Goal: Task Accomplishment & Management: Manage account settings

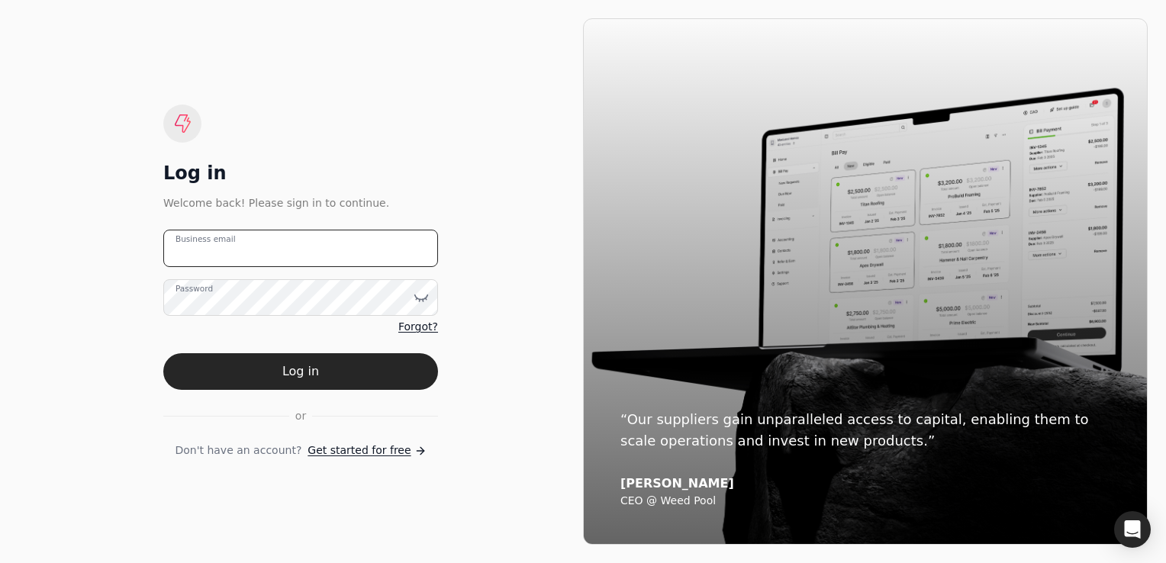
click at [247, 250] on email "Business email" at bounding box center [300, 248] width 275 height 37
type email "[PERSON_NAME][EMAIL_ADDRESS][PERSON_NAME][DOMAIN_NAME]"
click at [418, 325] on span "Forgot?" at bounding box center [418, 327] width 40 height 16
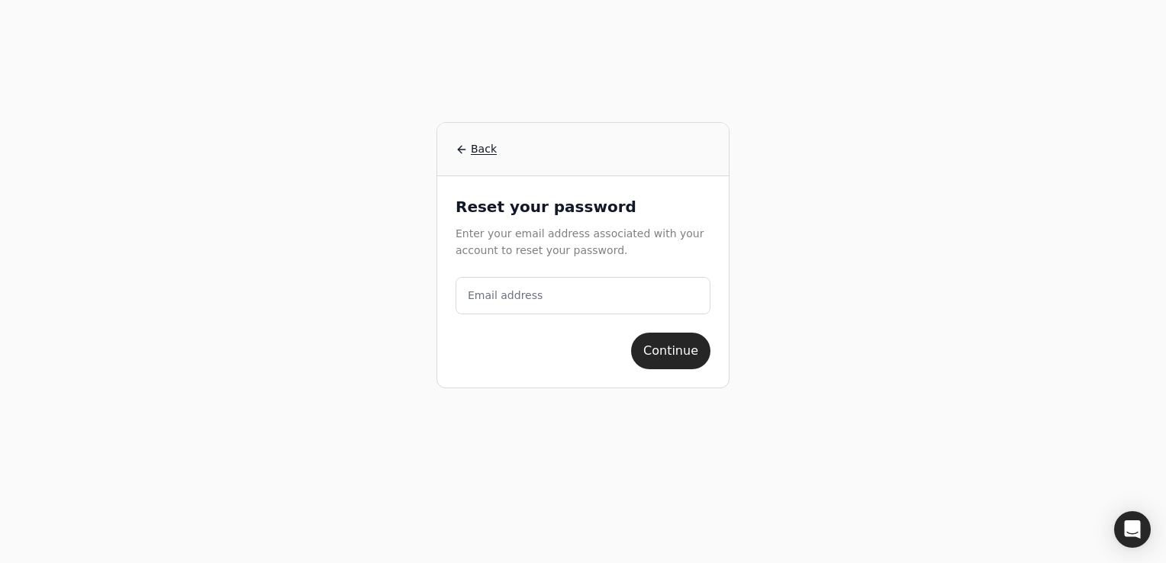
click at [478, 298] on label "Email address" at bounding box center [505, 296] width 75 height 16
click at [478, 298] on address "Email address" at bounding box center [583, 295] width 255 height 37
type address "[PERSON_NAME][EMAIL_ADDRESS][PERSON_NAME][DOMAIN_NAME]"
click at [682, 347] on button "Continue" at bounding box center [670, 351] width 79 height 37
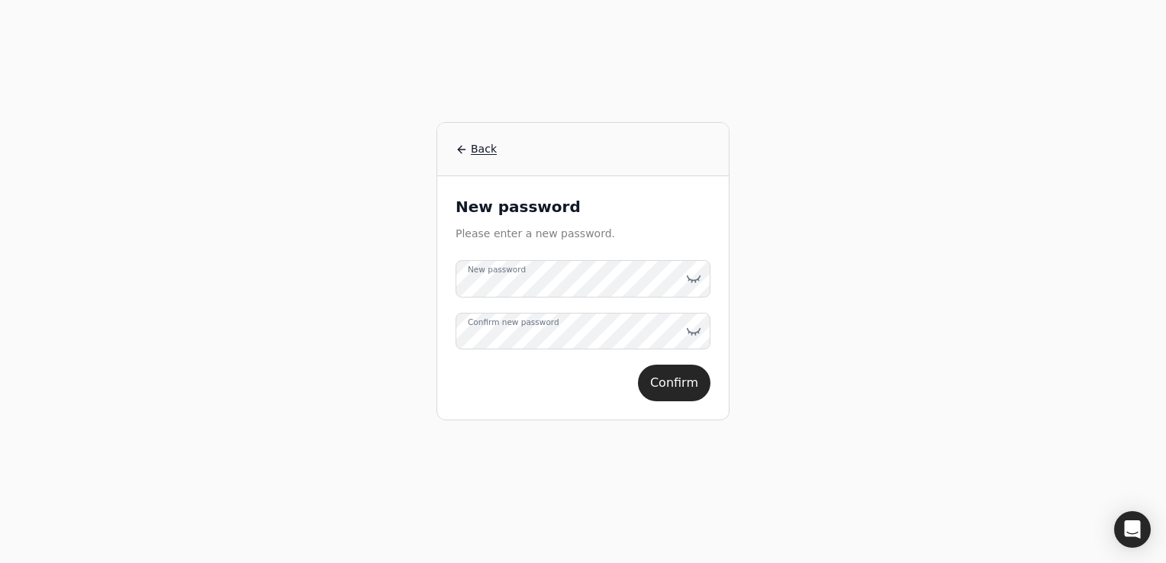
click at [474, 328] on label "Confirm new password" at bounding box center [514, 322] width 92 height 12
click at [694, 281] on icon at bounding box center [693, 278] width 15 height 15
click at [699, 327] on icon at bounding box center [693, 331] width 15 height 15
click at [688, 382] on button "Confirm" at bounding box center [674, 383] width 73 height 37
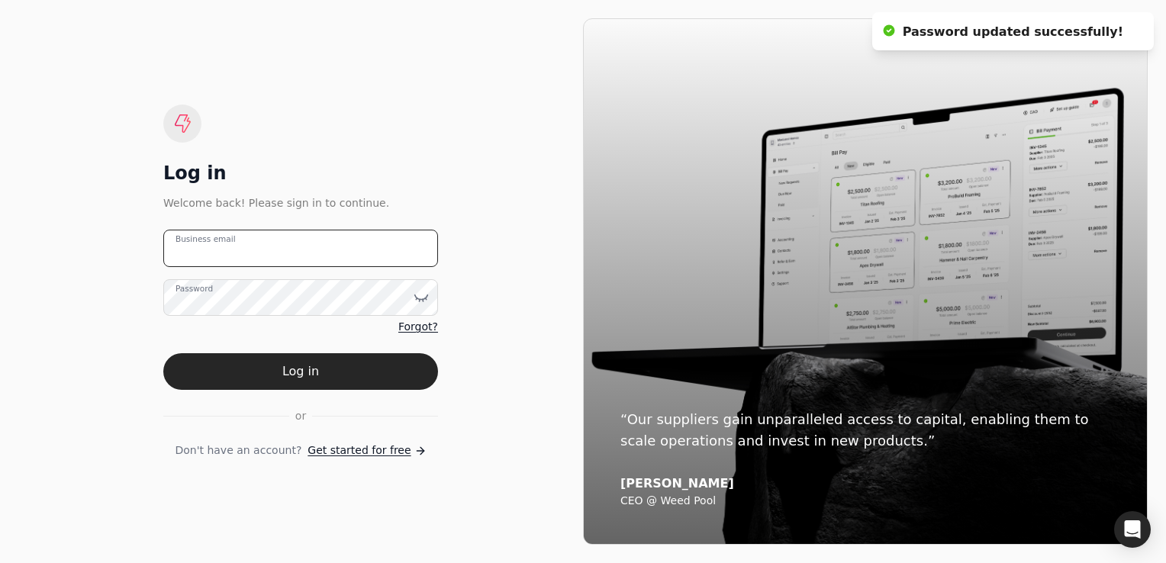
type email "[PERSON_NAME][EMAIL_ADDRESS][PERSON_NAME][DOMAIN_NAME]"
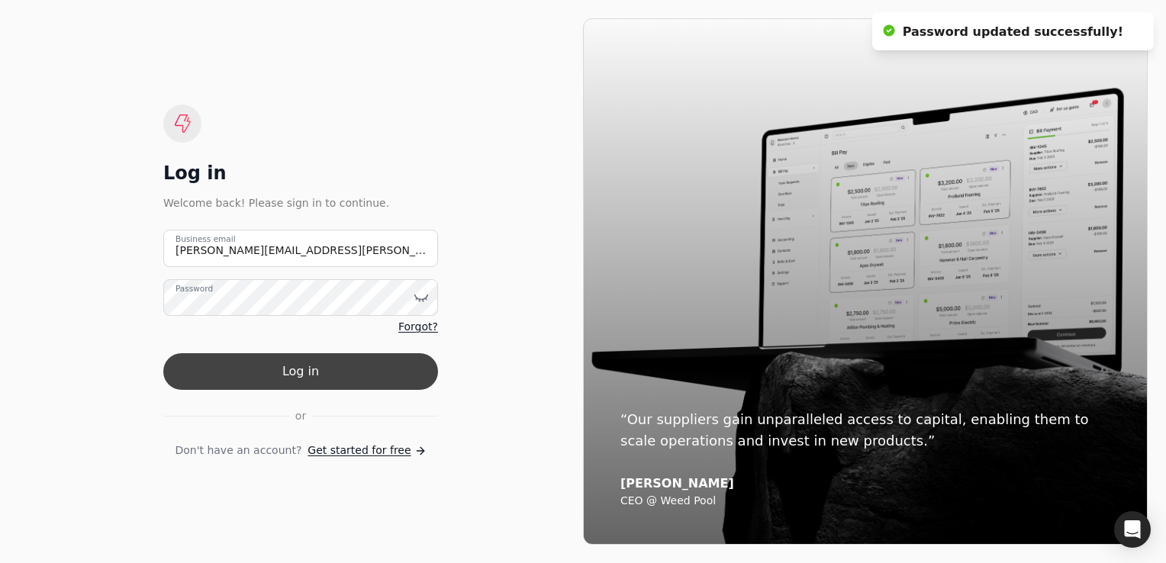
click at [318, 380] on button "Log in" at bounding box center [300, 371] width 275 height 37
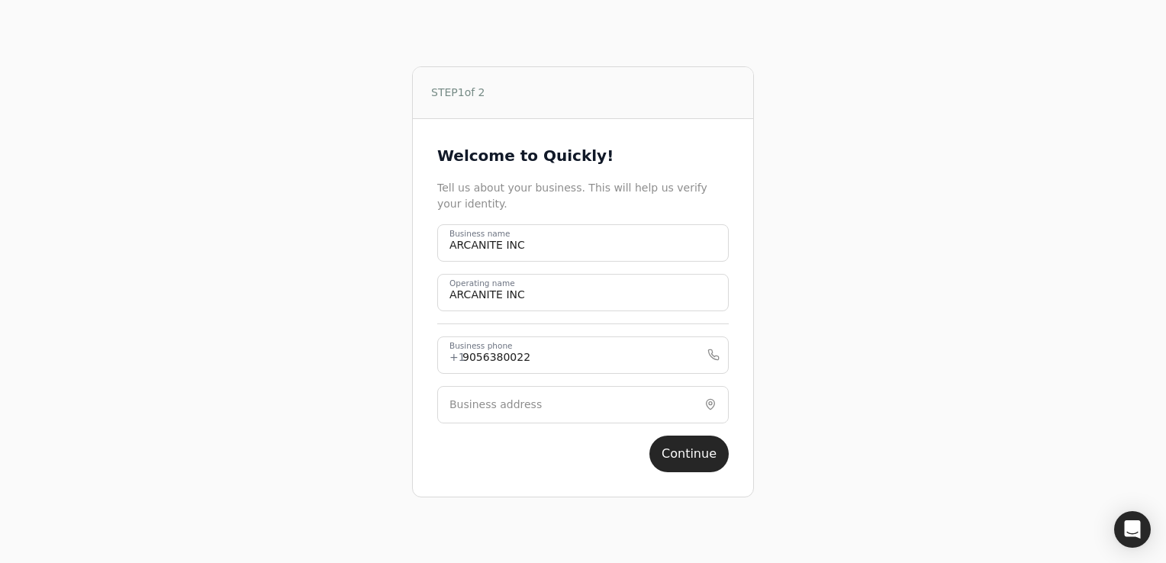
click at [455, 408] on label "Business address" at bounding box center [496, 405] width 92 height 16
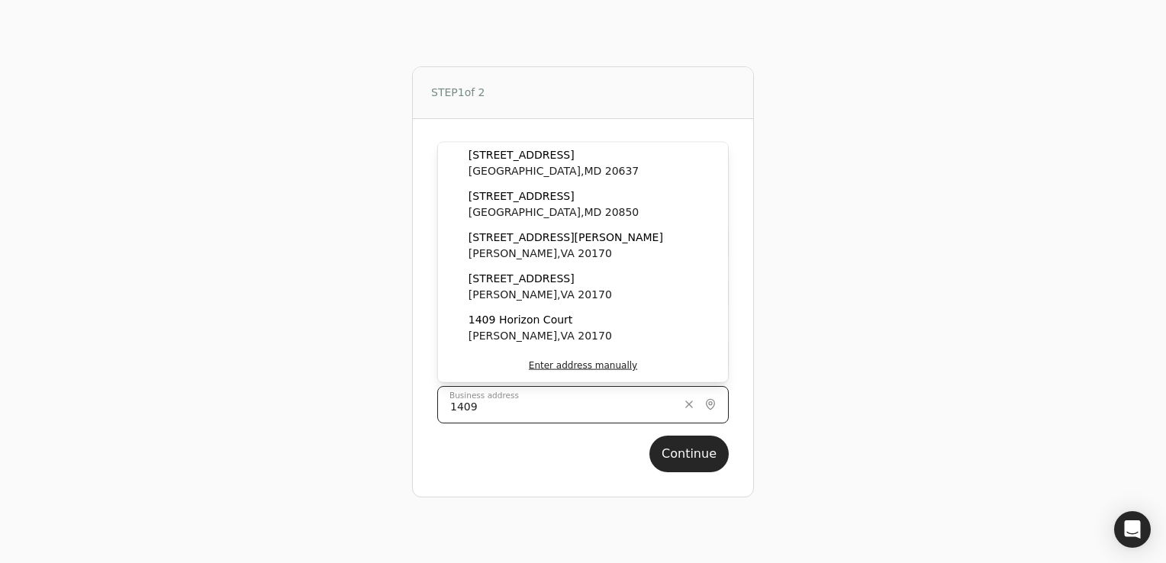
type input "[STREET_ADDRESS][PERSON_NAME]"
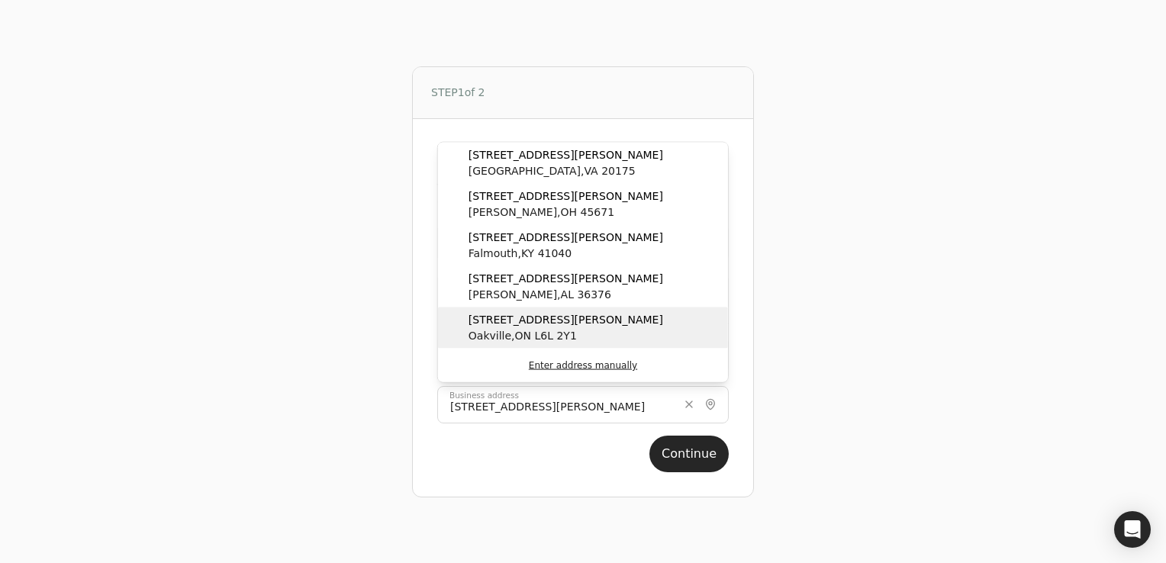
click at [589, 333] on div "[STREET_ADDRESS][PERSON_NAME]" at bounding box center [583, 328] width 290 height 41
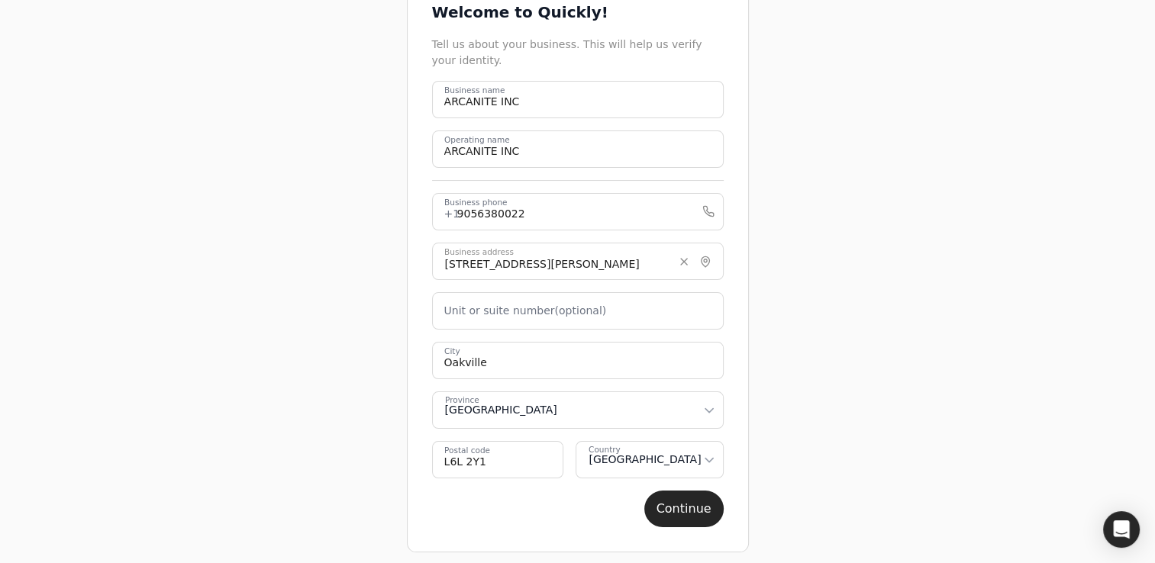
scroll to position [101, 0]
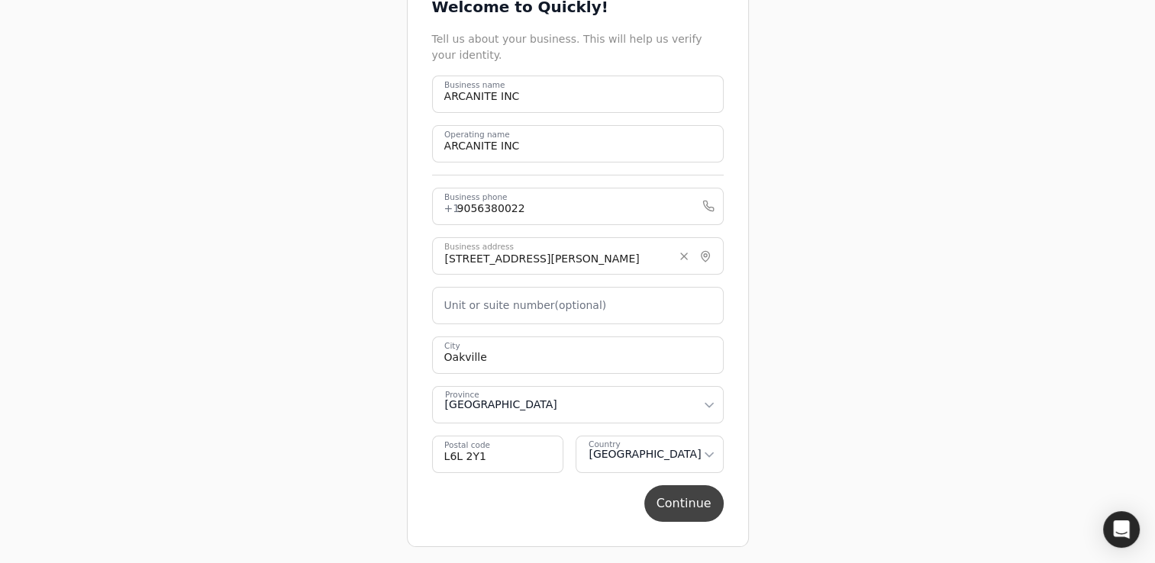
click at [688, 505] on button "Continue" at bounding box center [683, 503] width 79 height 37
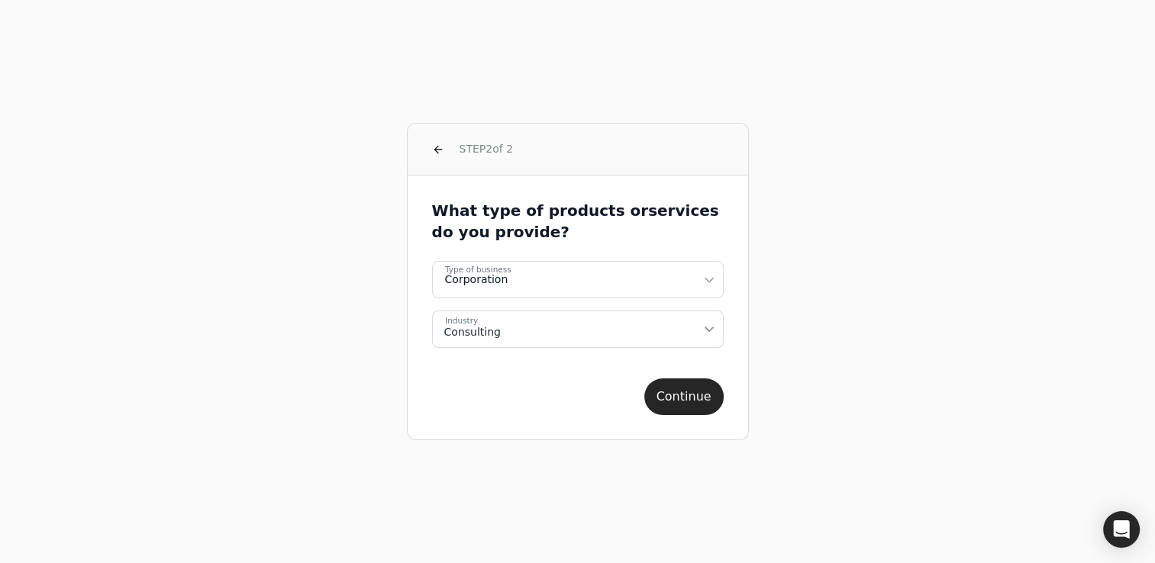
scroll to position [0, 0]
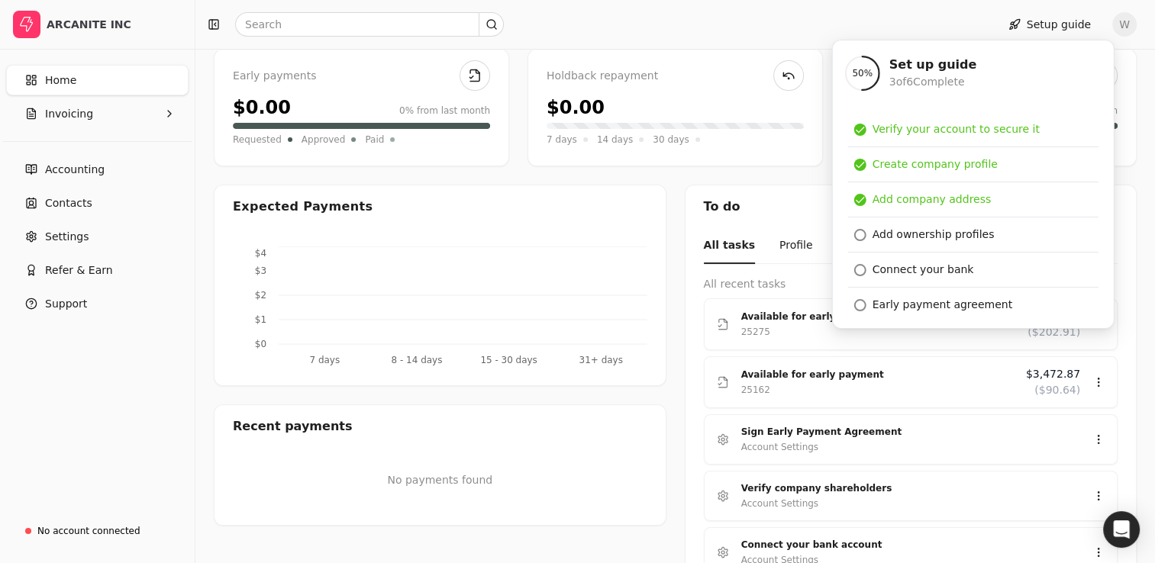
scroll to position [229, 0]
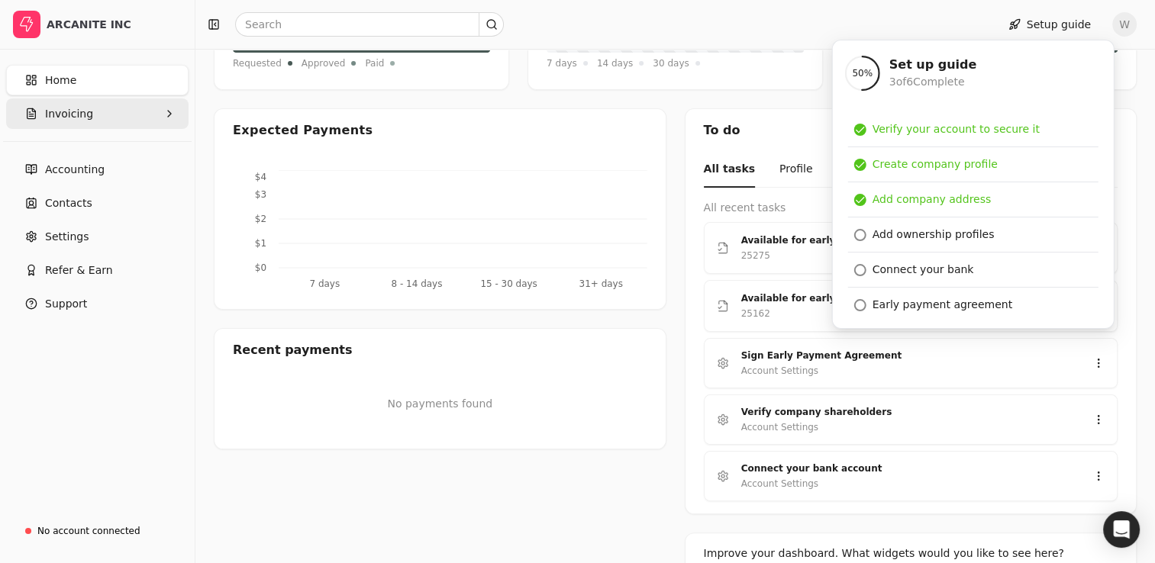
click at [80, 114] on span "Invoicing" at bounding box center [69, 114] width 48 height 16
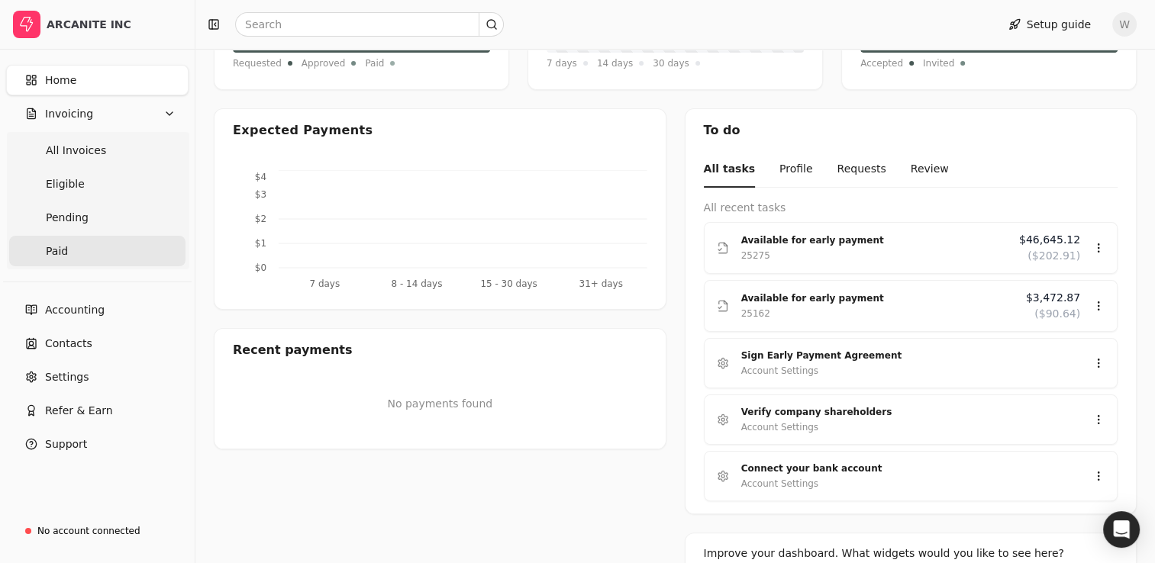
click at [76, 253] on link "Paid" at bounding box center [97, 251] width 176 height 31
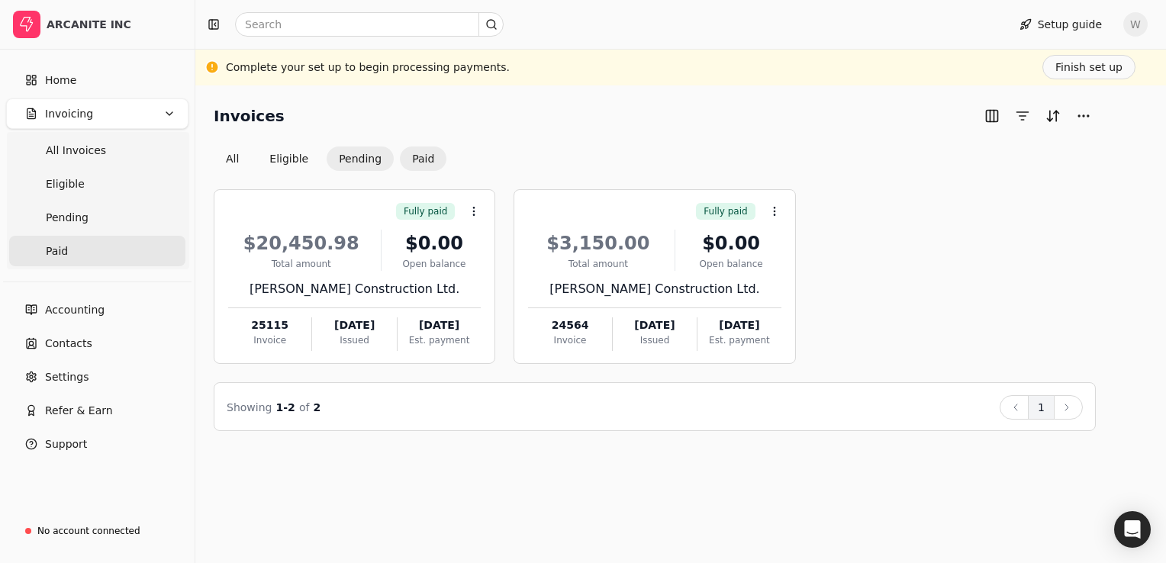
click at [355, 158] on button "Pending" at bounding box center [360, 159] width 67 height 24
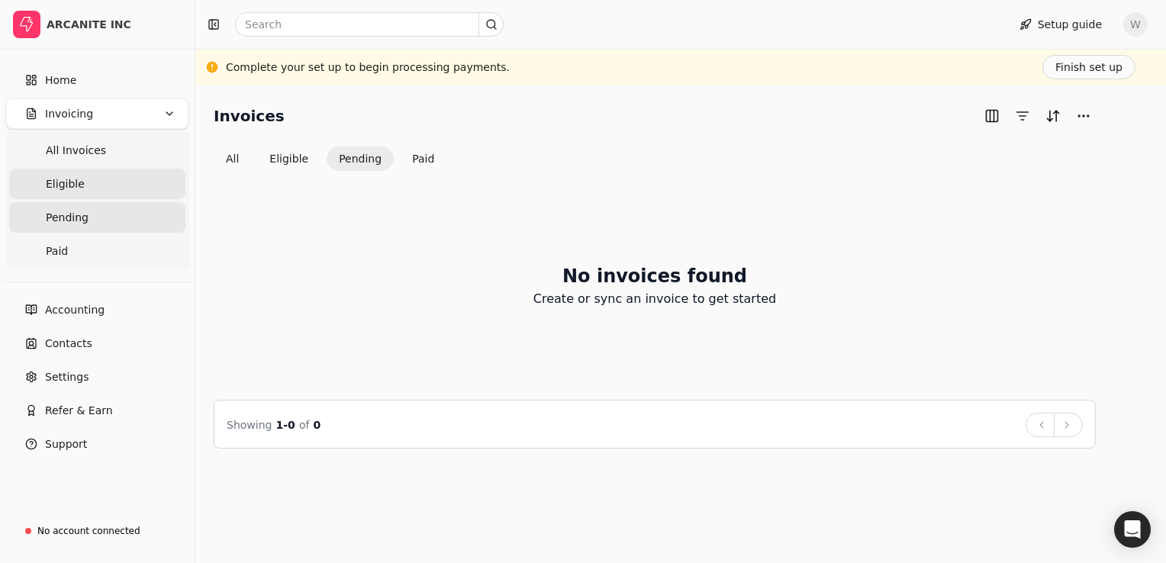
click at [107, 185] on link "Eligible" at bounding box center [97, 184] width 176 height 31
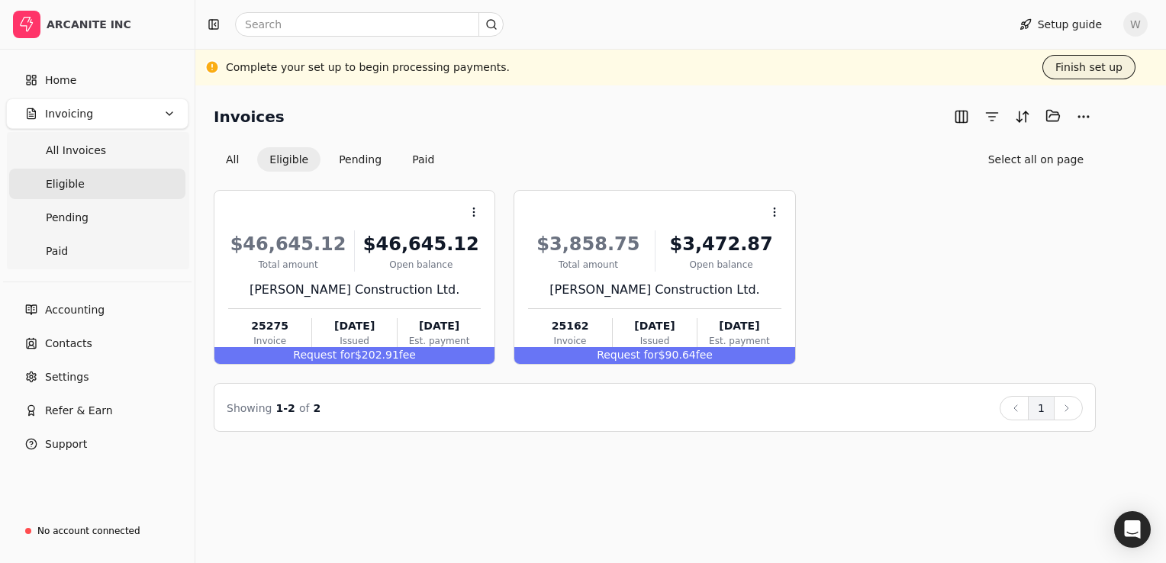
click at [1082, 62] on button "Finish set up" at bounding box center [1089, 67] width 93 height 24
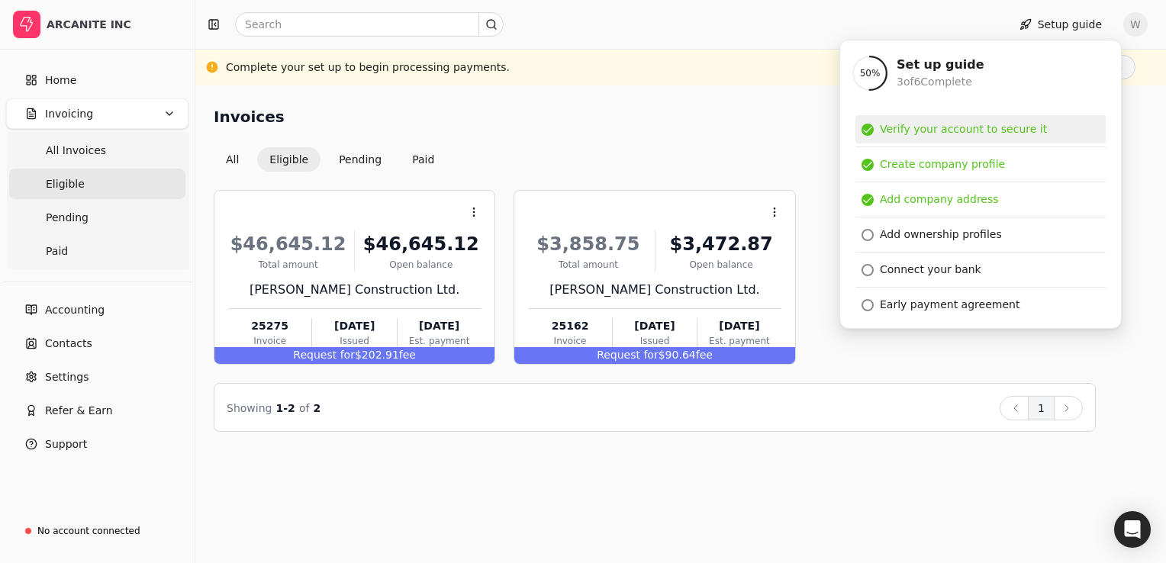
click at [969, 127] on div "Verify your account to secure it" at bounding box center [963, 129] width 167 height 16
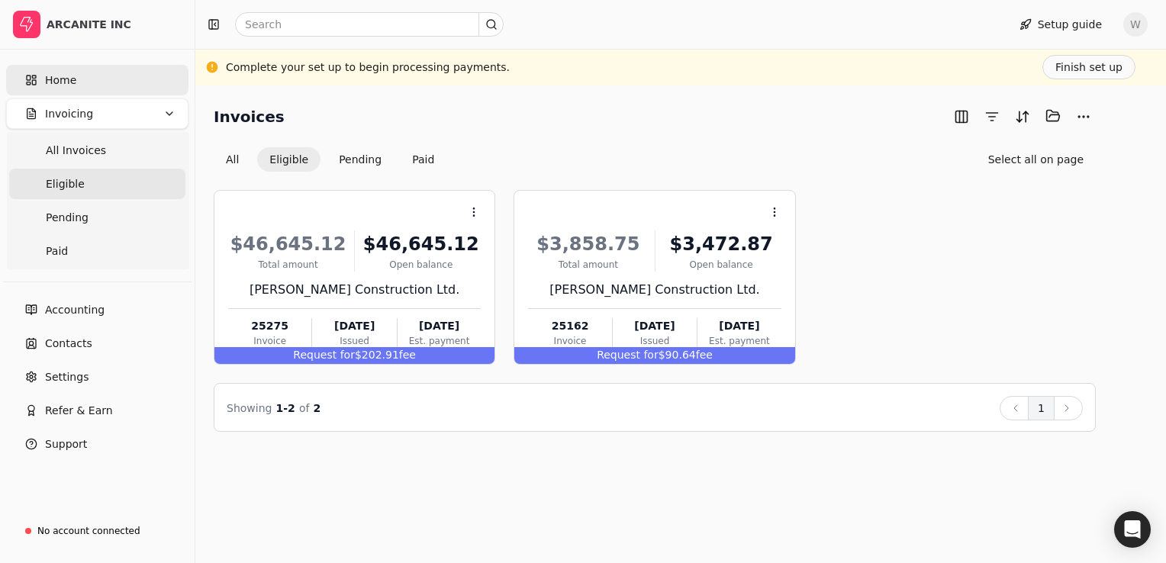
click at [79, 85] on link "Home" at bounding box center [97, 80] width 182 height 31
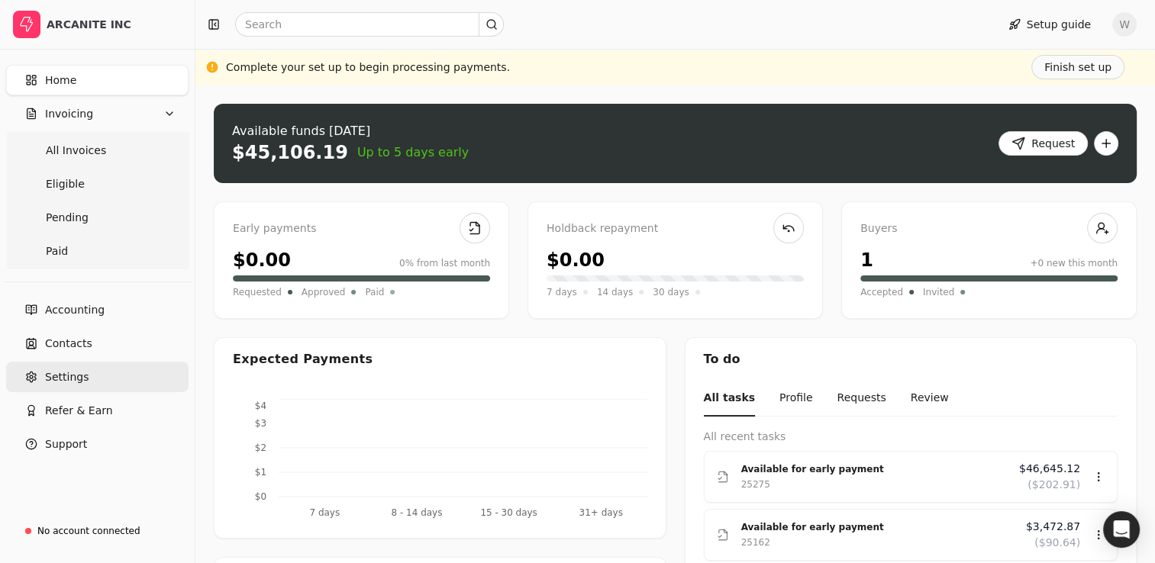
click at [76, 377] on span "Settings" at bounding box center [67, 377] width 44 height 16
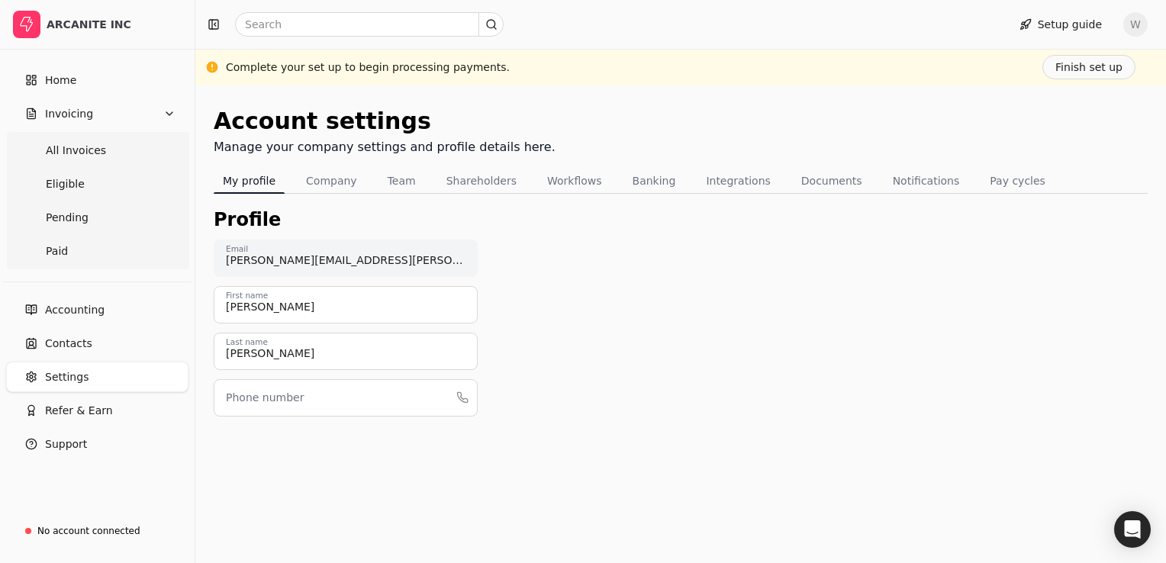
click at [262, 395] on label "Phone number" at bounding box center [265, 398] width 78 height 16
click at [262, 395] on input "Phone number" at bounding box center [346, 397] width 264 height 37
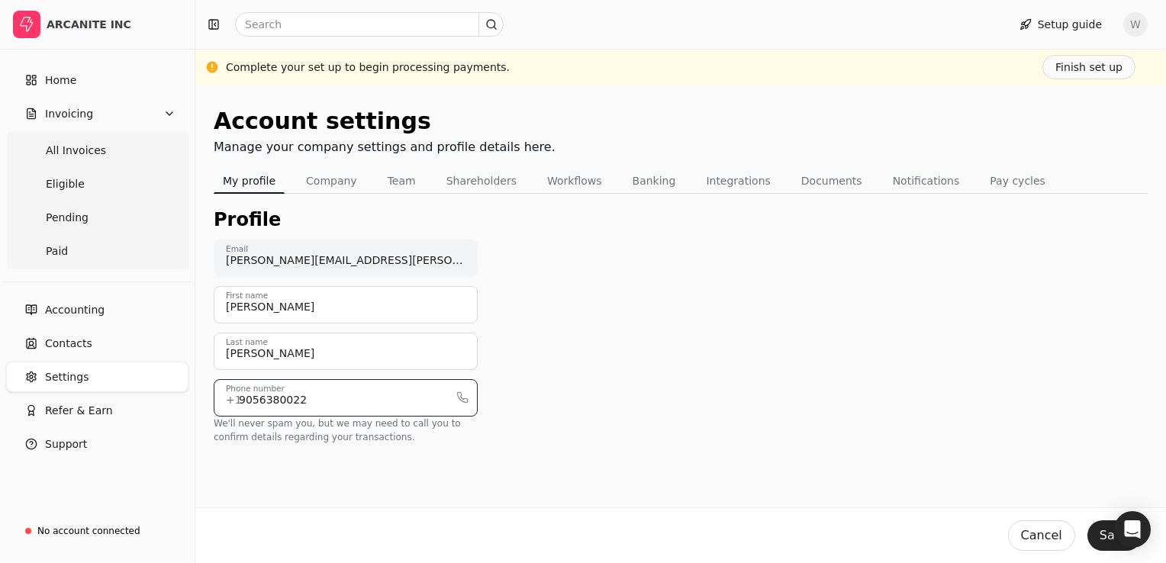
type input "9056380022"
click at [720, 343] on div "Profile [PERSON_NAME][EMAIL_ADDRESS][PERSON_NAME][DOMAIN_NAME] Email [PERSON_NA…" at bounding box center [681, 337] width 934 height 263
click at [1101, 534] on button "Save" at bounding box center [1115, 536] width 54 height 31
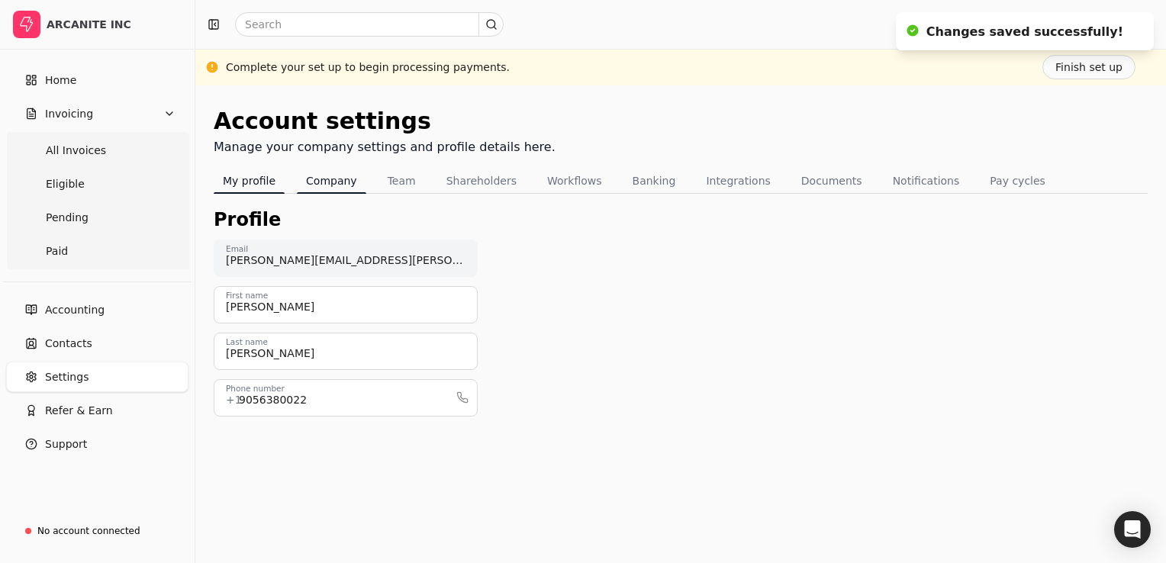
click at [341, 183] on button "Company" at bounding box center [331, 181] width 69 height 24
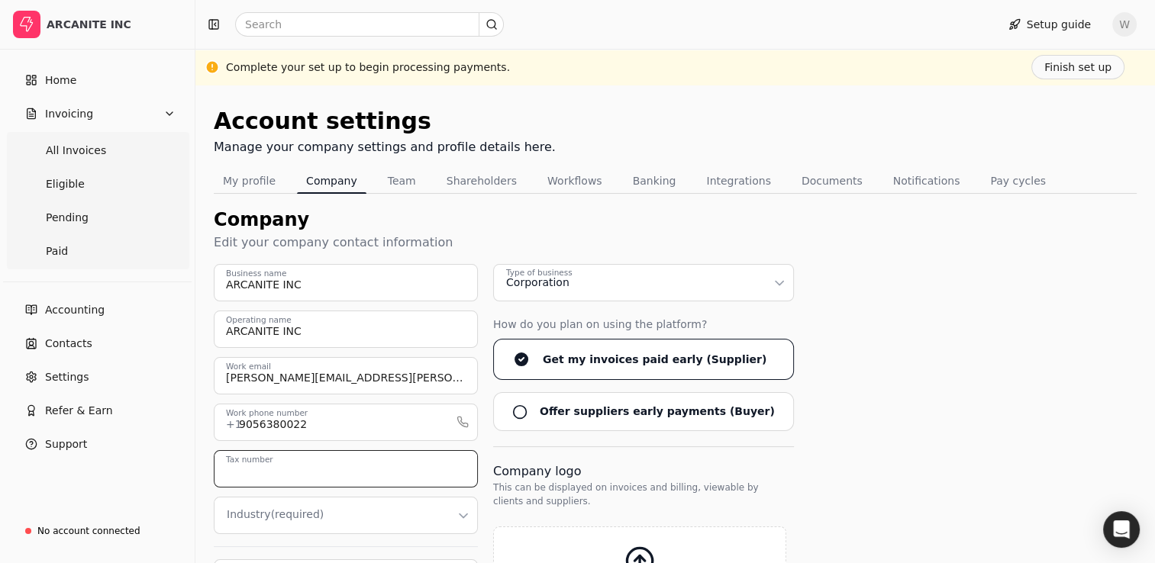
click at [307, 469] on input "Tax number" at bounding box center [346, 468] width 264 height 37
click at [288, 460] on input "Tax number" at bounding box center [346, 468] width 264 height 37
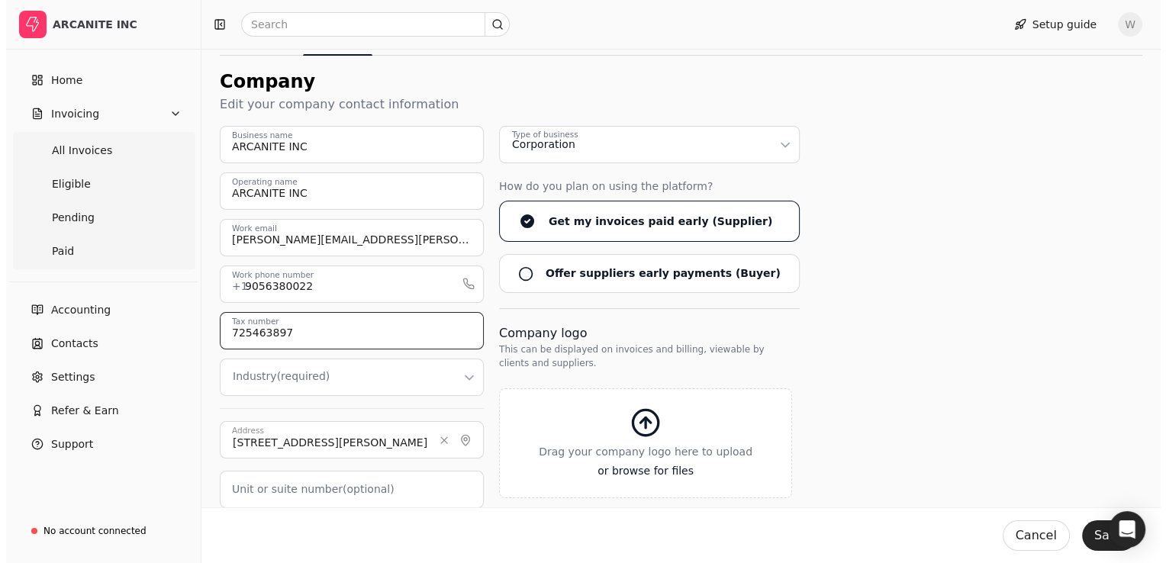
scroll to position [153, 0]
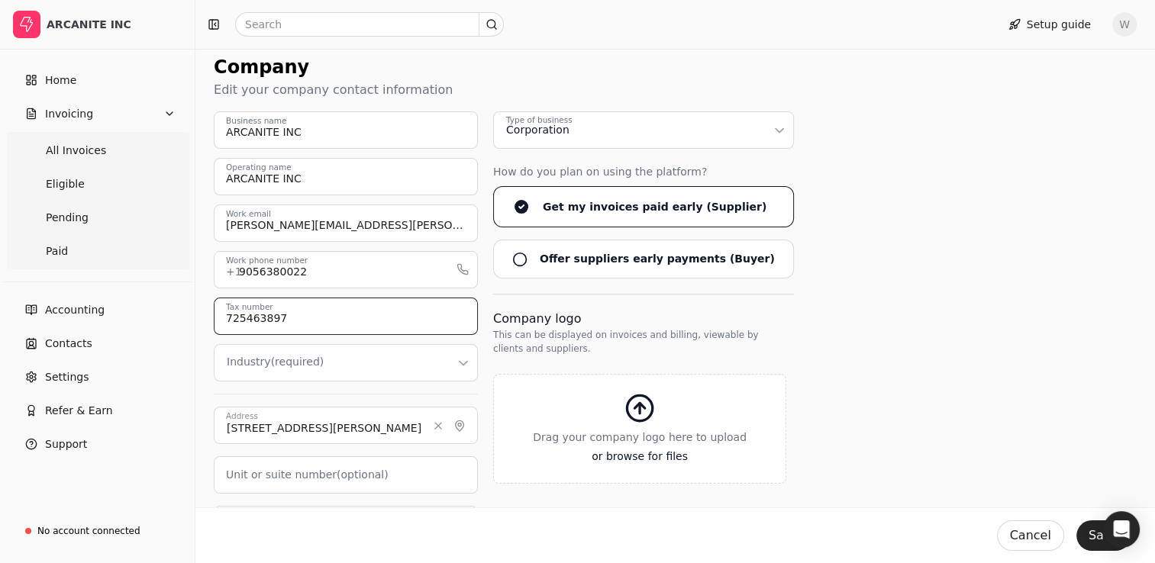
type input "725463897"
click at [461, 368] on html "ARCANITE INC Home Invoicing All Invoices Eligible Pending Paid Accounting Conta…" at bounding box center [577, 290] width 1155 height 887
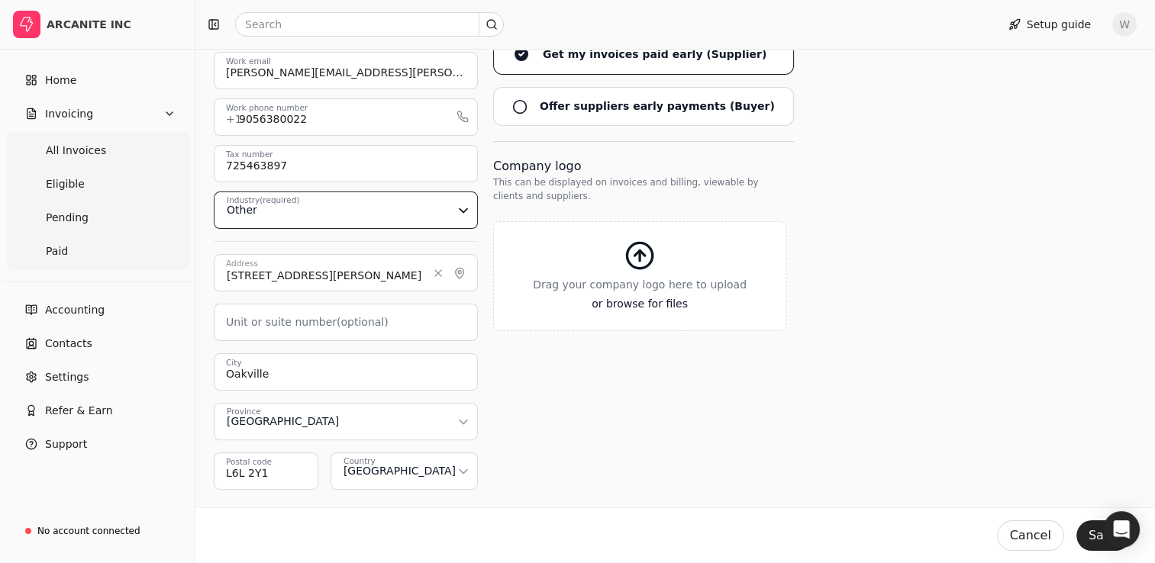
scroll to position [321, 0]
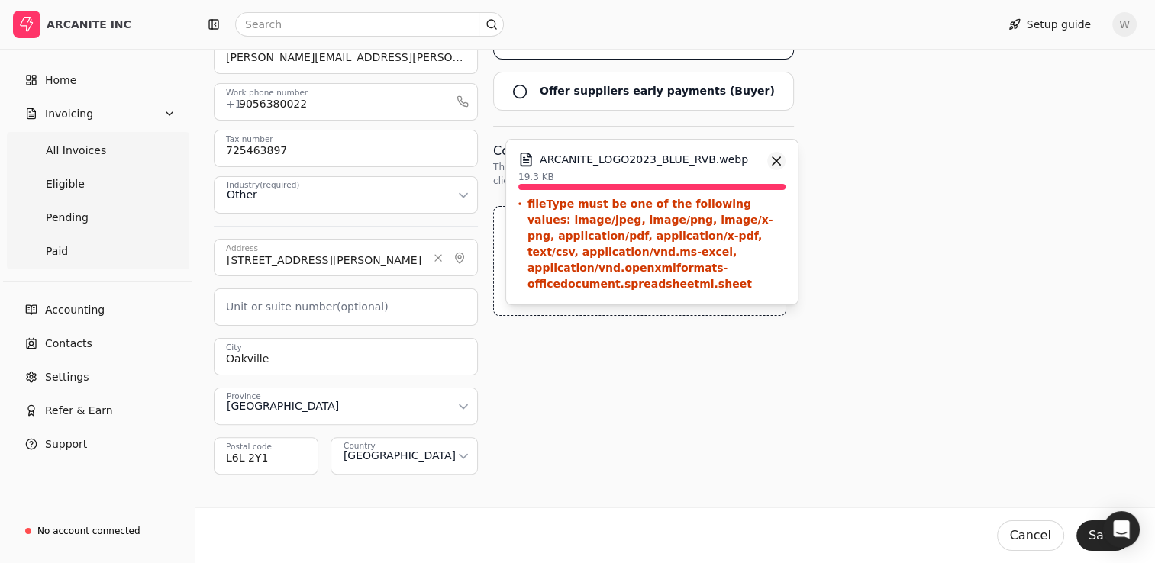
click at [773, 162] on button "button" at bounding box center [776, 161] width 18 height 18
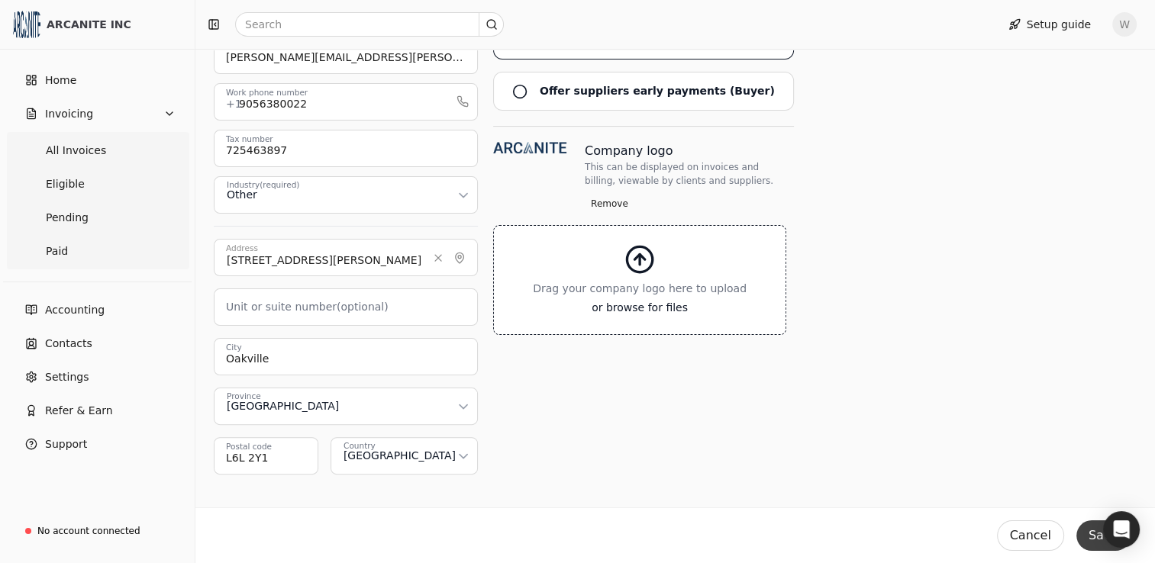
click at [1088, 540] on button "Save" at bounding box center [1103, 536] width 54 height 31
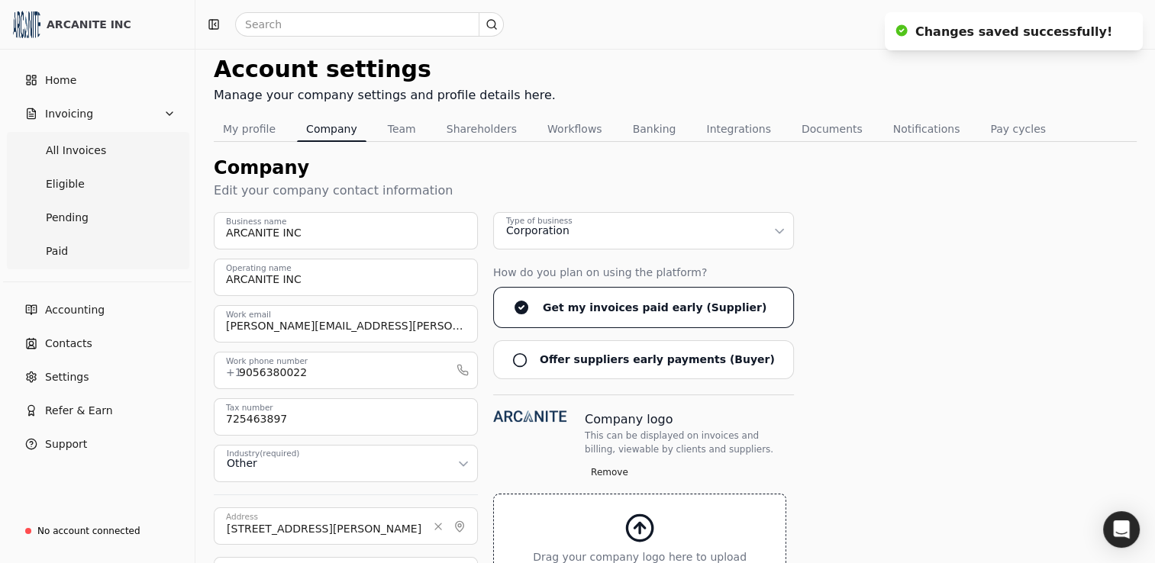
scroll to position [15, 0]
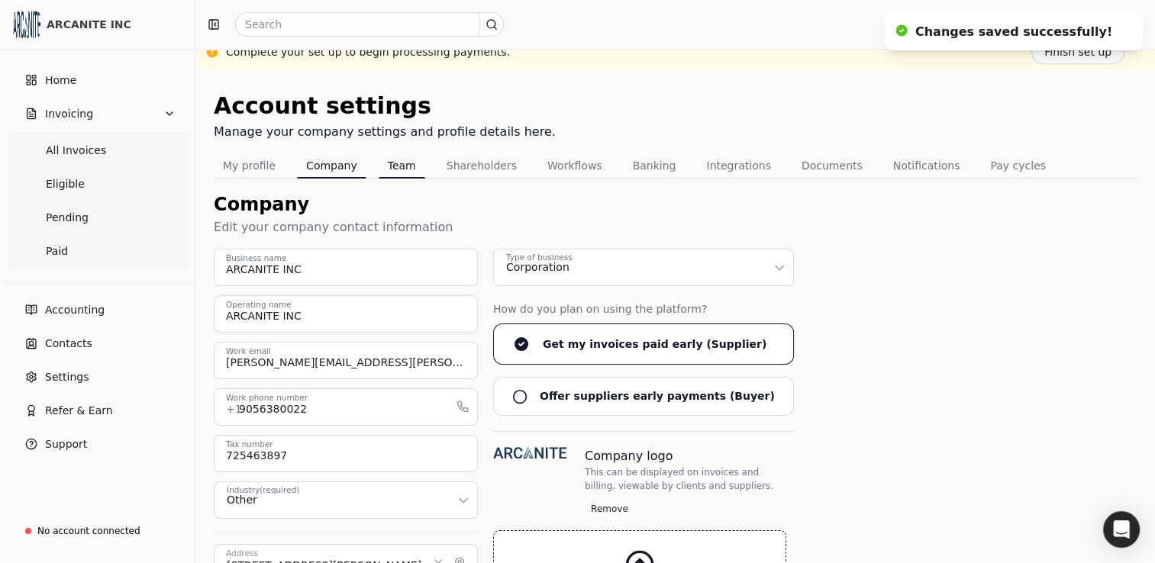
click at [400, 169] on button "Team" at bounding box center [402, 165] width 47 height 24
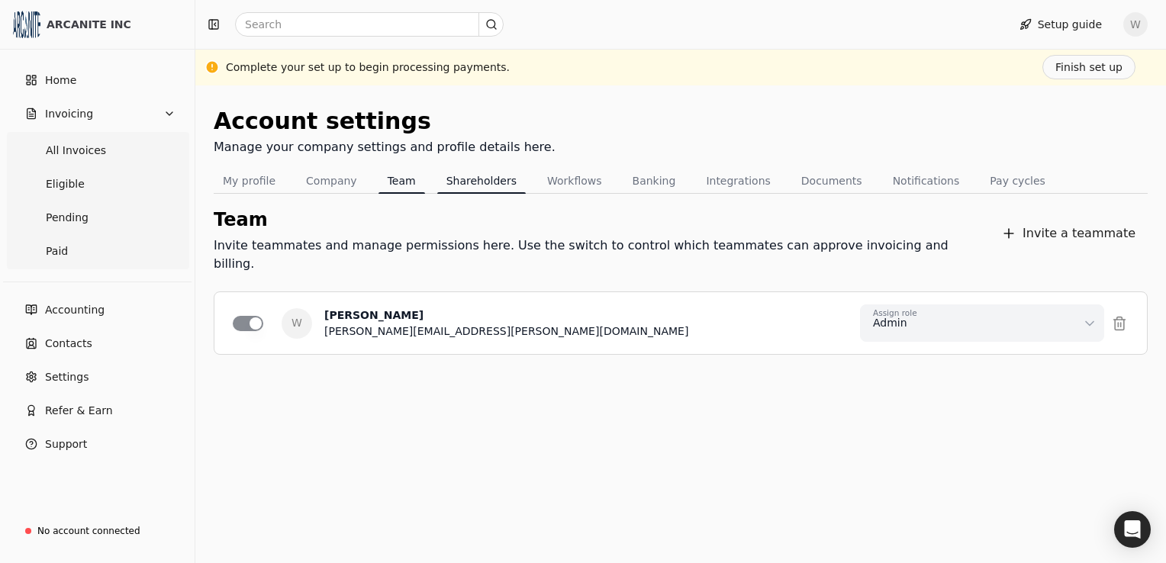
click at [503, 183] on button "Shareholders" at bounding box center [481, 181] width 89 height 24
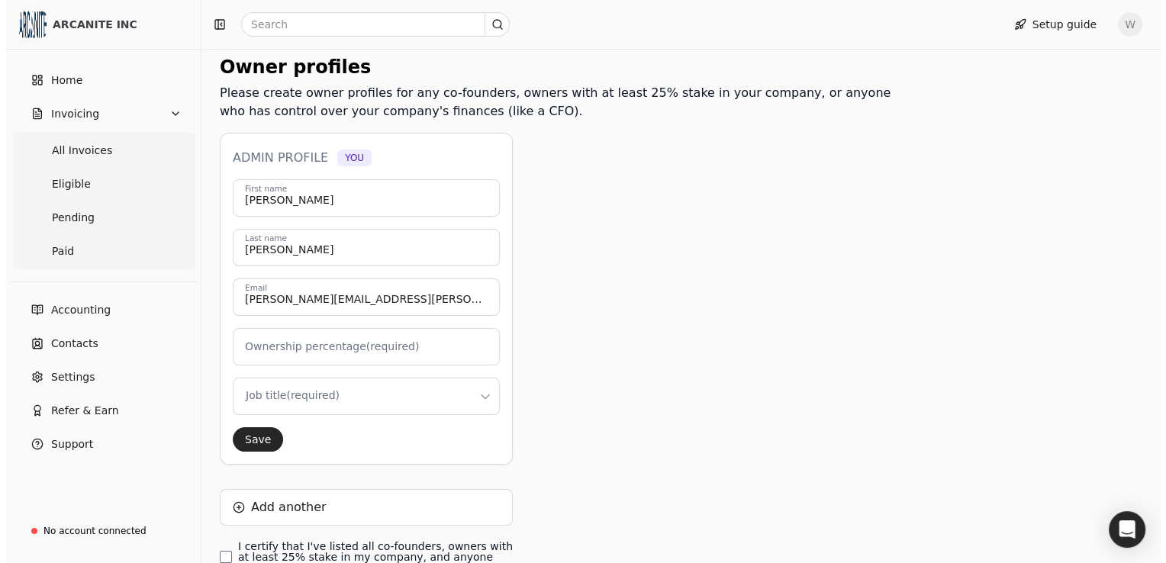
scroll to position [229, 0]
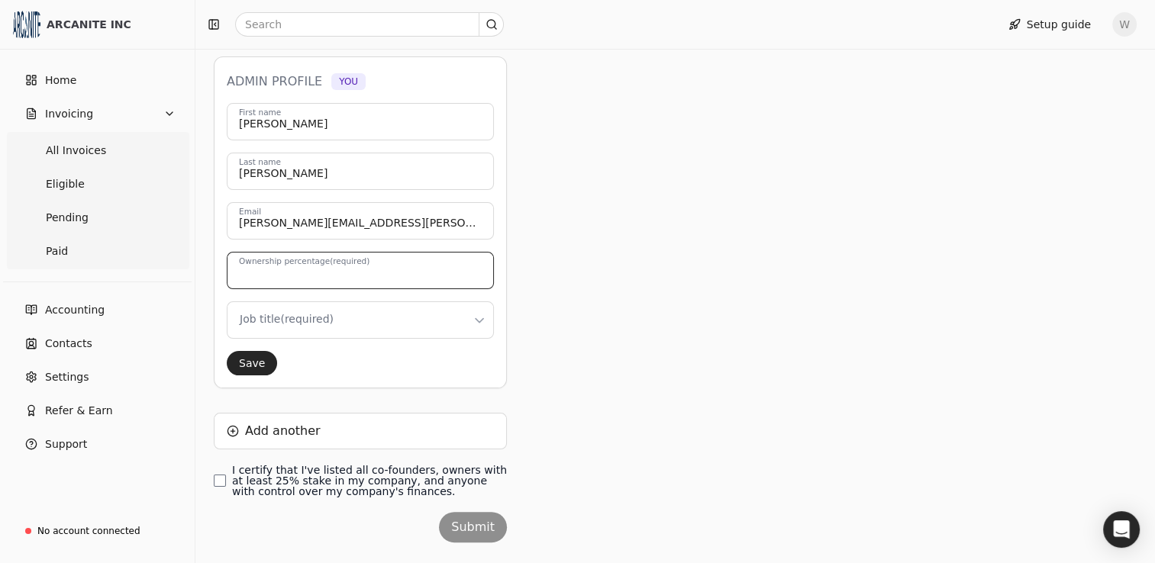
click at [457, 268] on input "Ownership percentage (required)" at bounding box center [360, 270] width 267 height 37
type input "0"
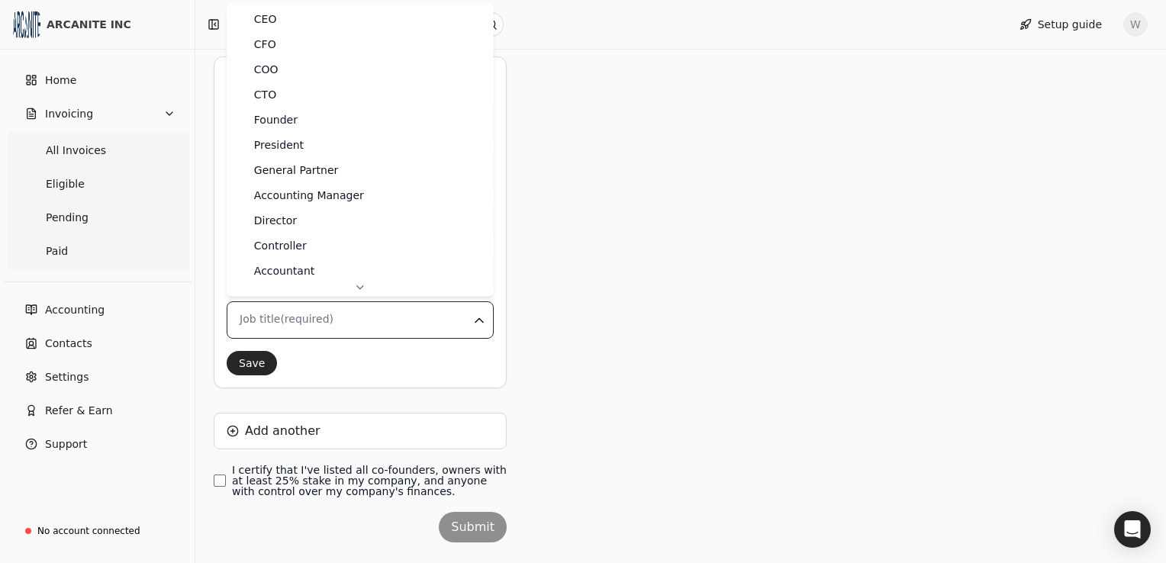
click at [480, 316] on html "ARCANITE INC Home Invoicing All Invoices Eligible Pending Paid Accounting Conta…" at bounding box center [583, 184] width 1166 height 827
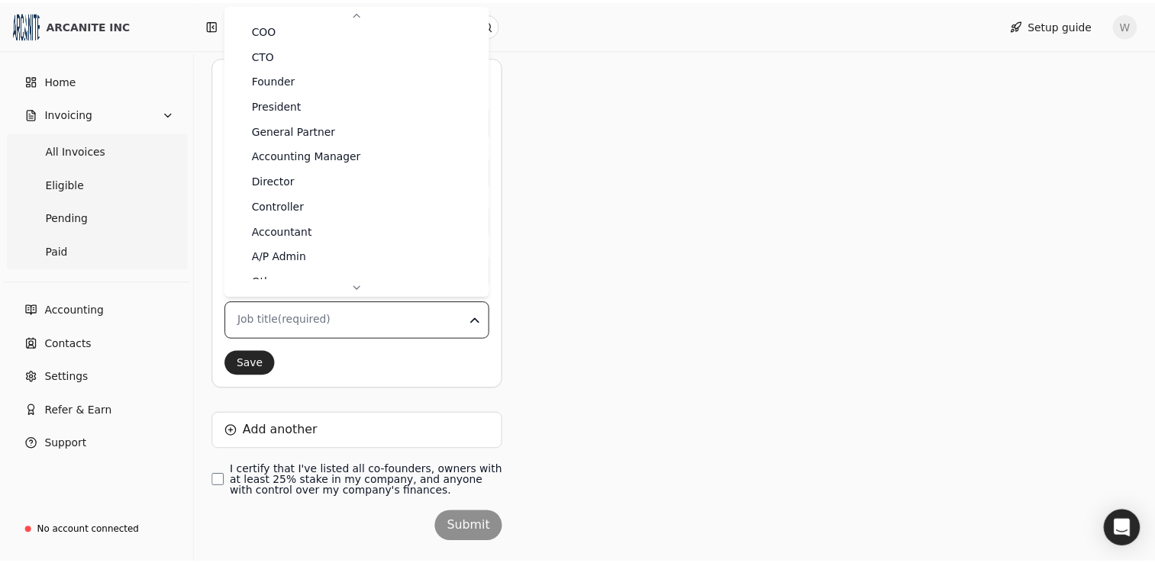
scroll to position [0, 0]
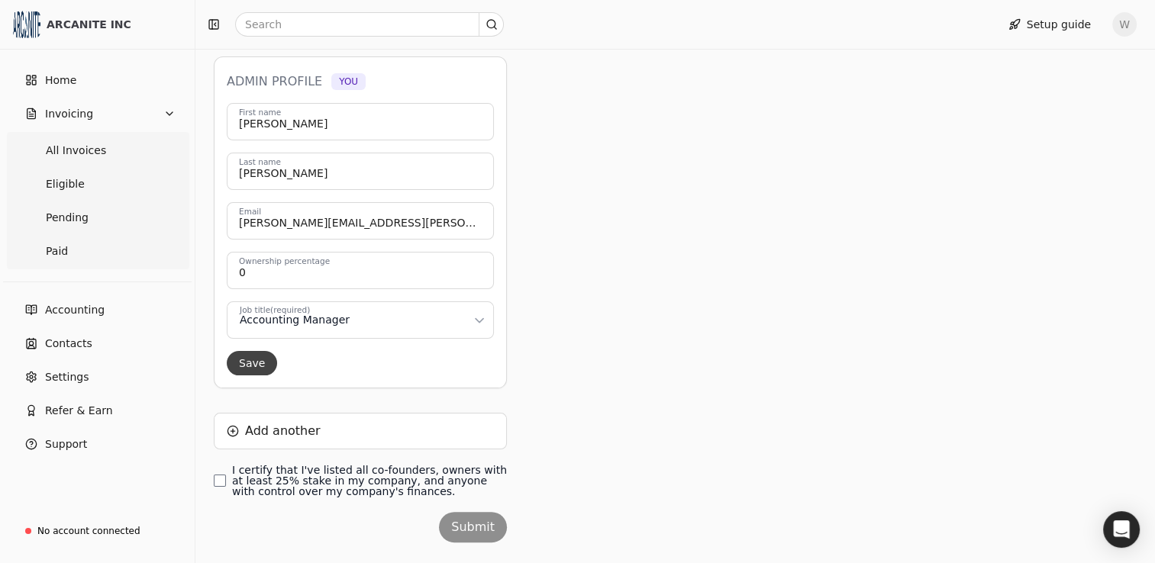
click at [260, 362] on button "Save" at bounding box center [252, 363] width 50 height 24
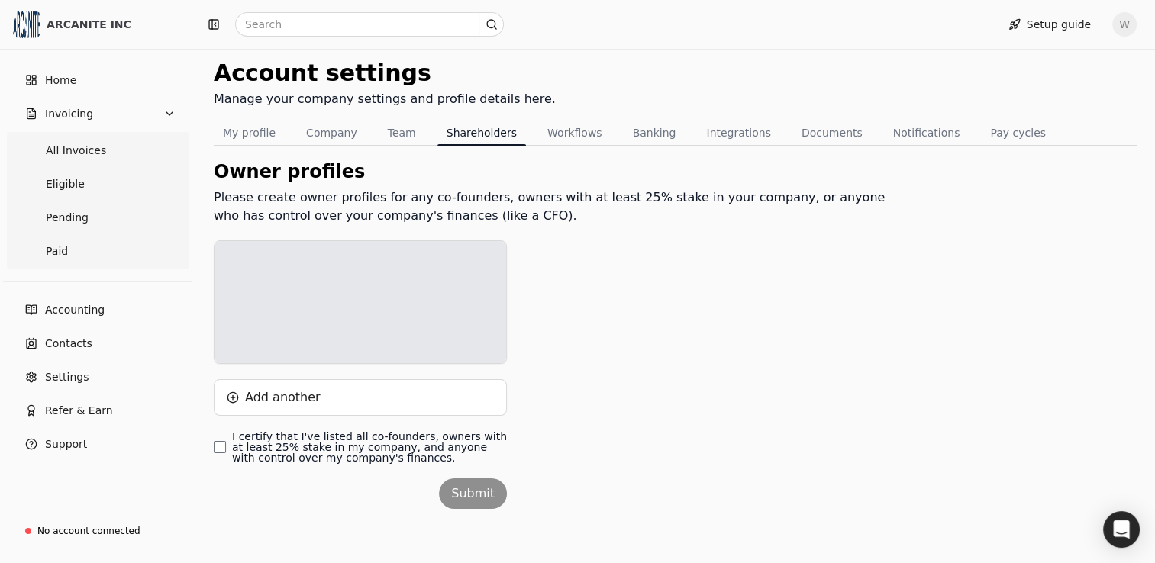
scroll to position [79, 0]
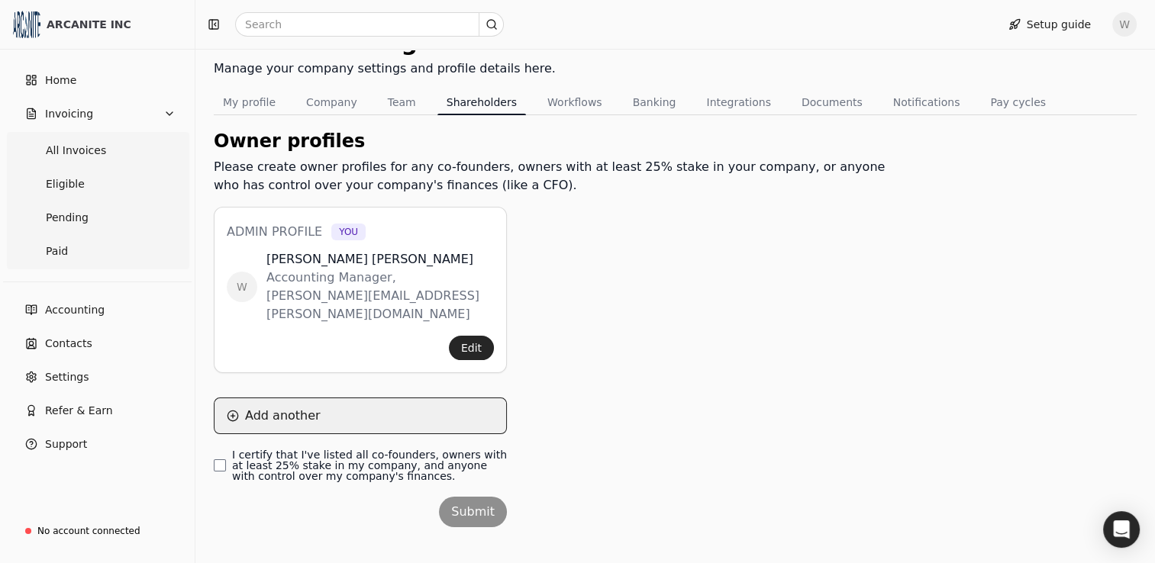
click at [232, 399] on button "Add another" at bounding box center [360, 416] width 293 height 37
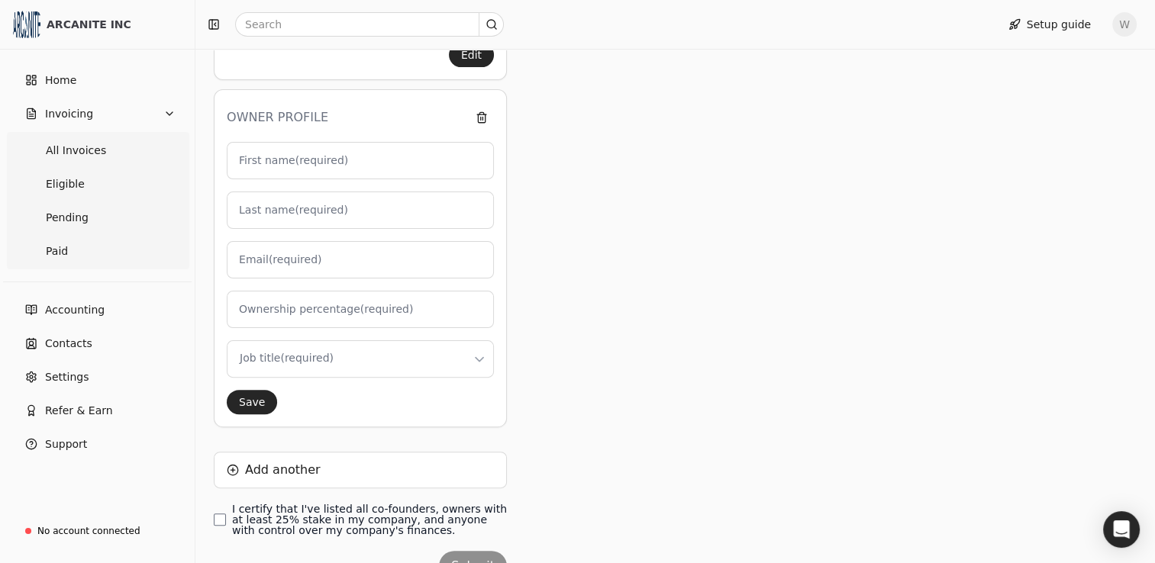
scroll to position [382, 0]
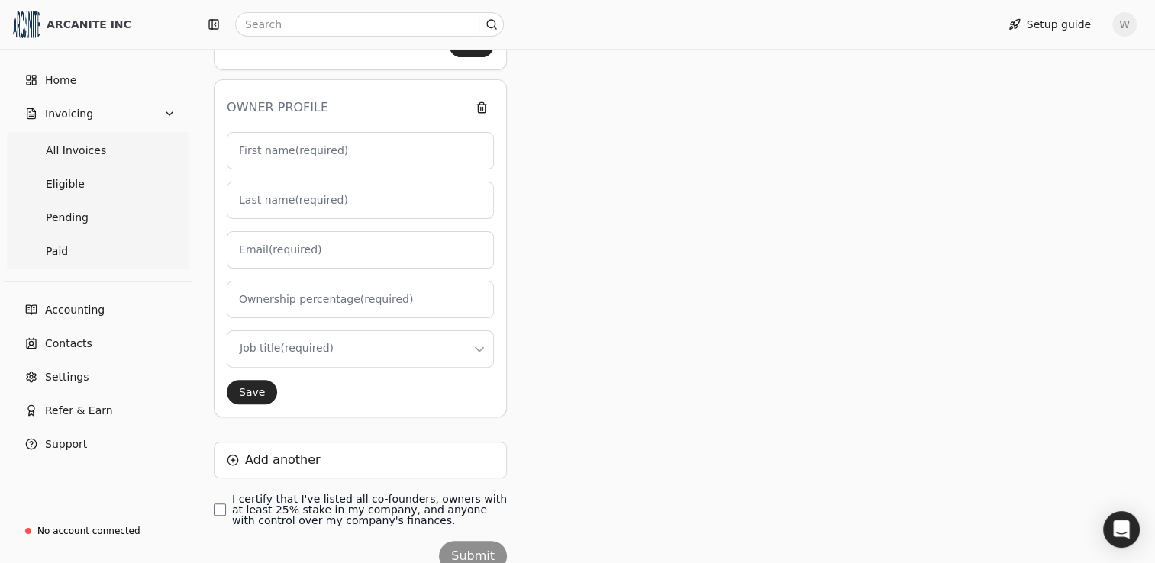
click at [311, 143] on label "First name (required)" at bounding box center [293, 151] width 109 height 16
click at [311, 132] on input "First name (required)" at bounding box center [360, 150] width 267 height 37
type input "J"
type input "0"
type input "[PERSON_NAME]"
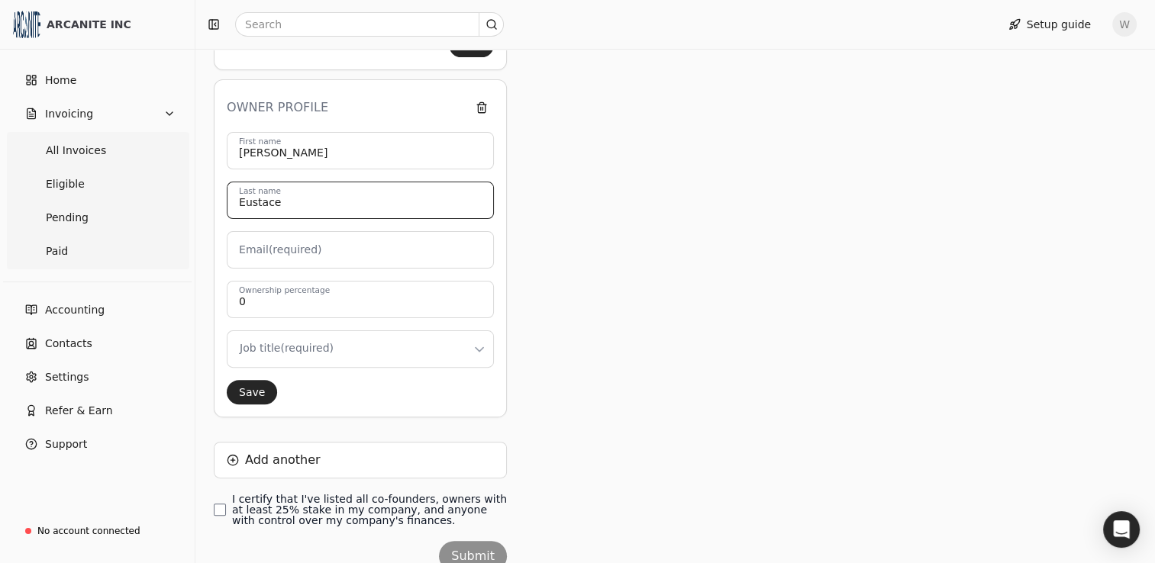
type input "Eustace"
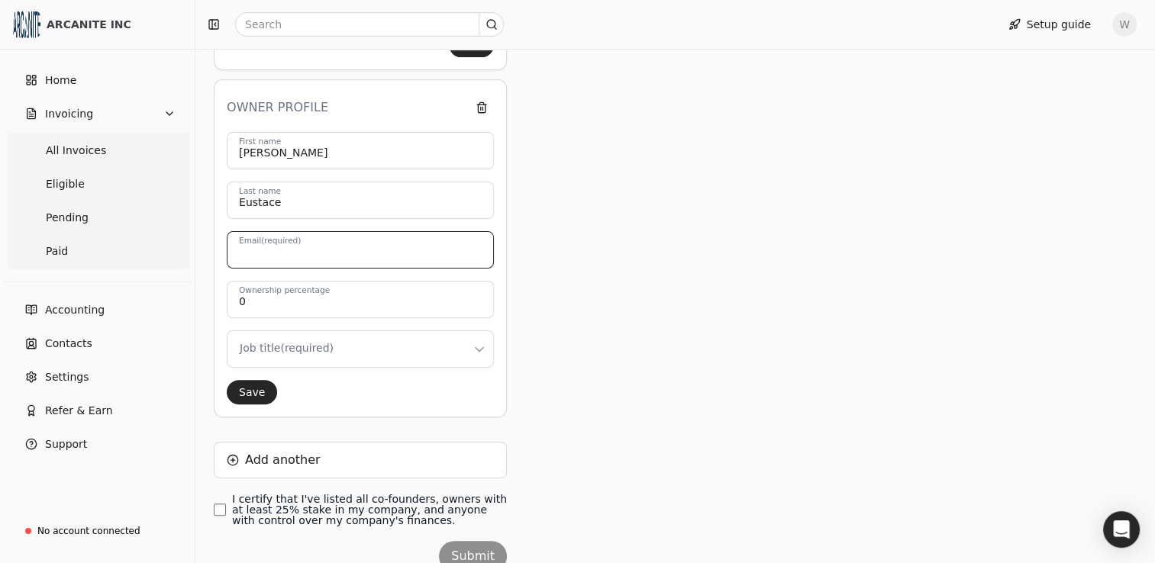
click at [329, 237] on input "Email (required)" at bounding box center [360, 249] width 267 height 37
type input "[PERSON_NAME][EMAIL_ADDRESS][PERSON_NAME][DOMAIN_NAME]"
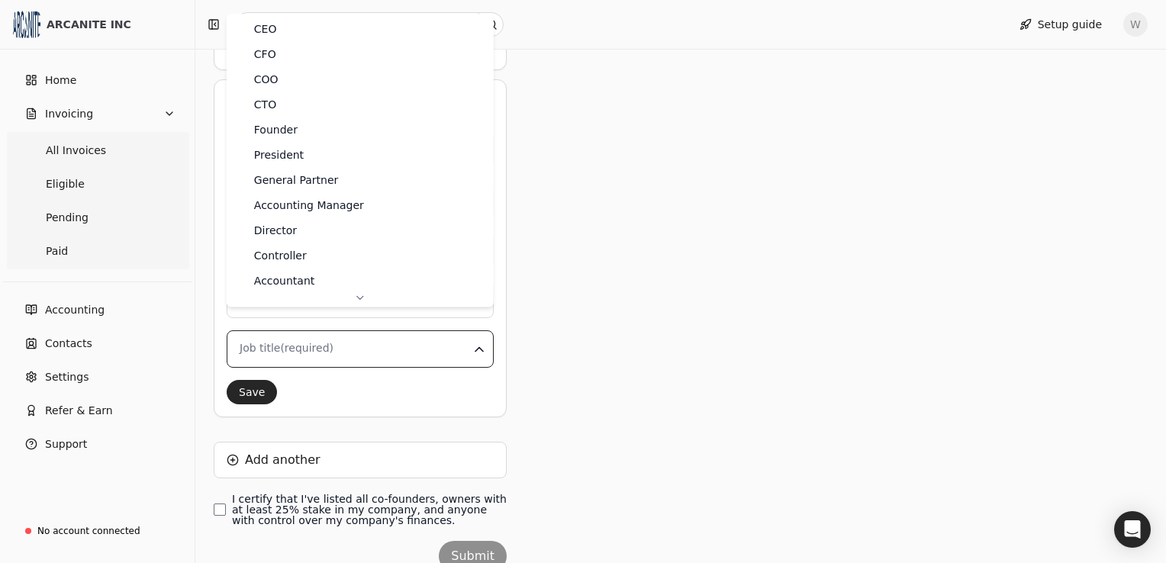
click at [479, 334] on html "ARCANITE INC Home Invoicing All Invoices Eligible Pending Paid Accounting Conta…" at bounding box center [583, 122] width 1166 height 1008
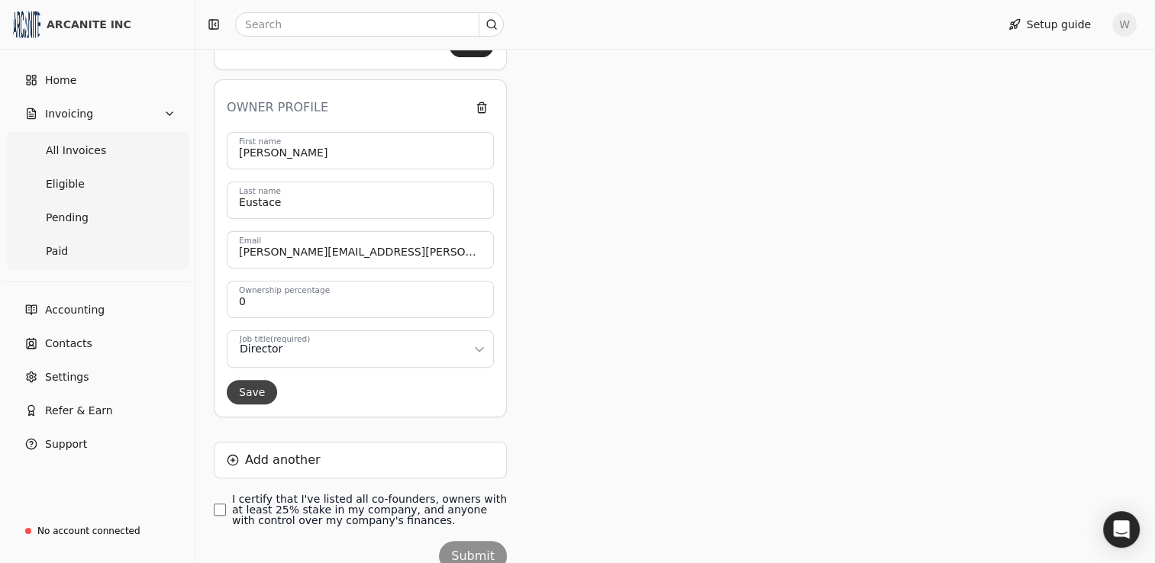
click at [259, 380] on button "Save" at bounding box center [252, 392] width 50 height 24
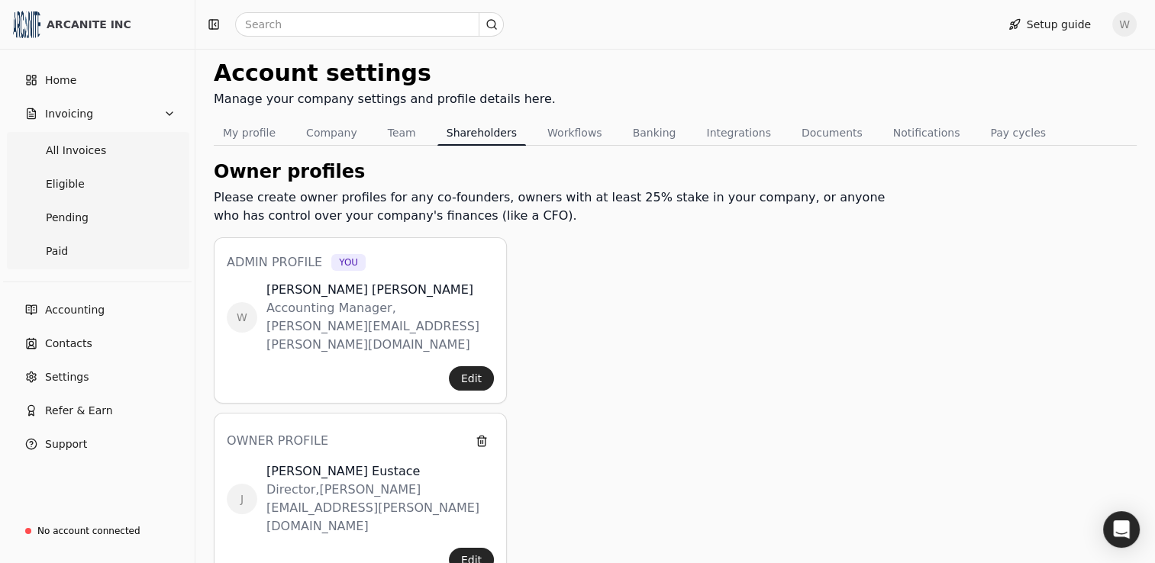
scroll to position [223, 0]
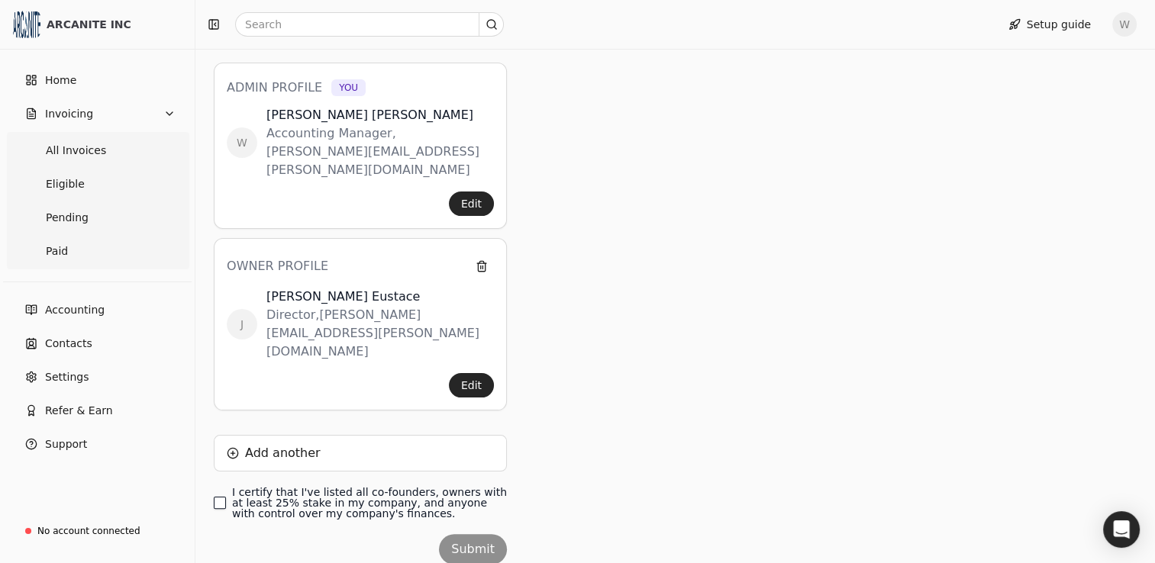
click at [221, 497] on finances\ "I certify that I've listed all co-founders, owners with at least 25% stake in m…" at bounding box center [220, 503] width 12 height 12
click at [488, 534] on button "Submit" at bounding box center [473, 549] width 68 height 31
click at [479, 373] on button "Edit" at bounding box center [471, 385] width 45 height 24
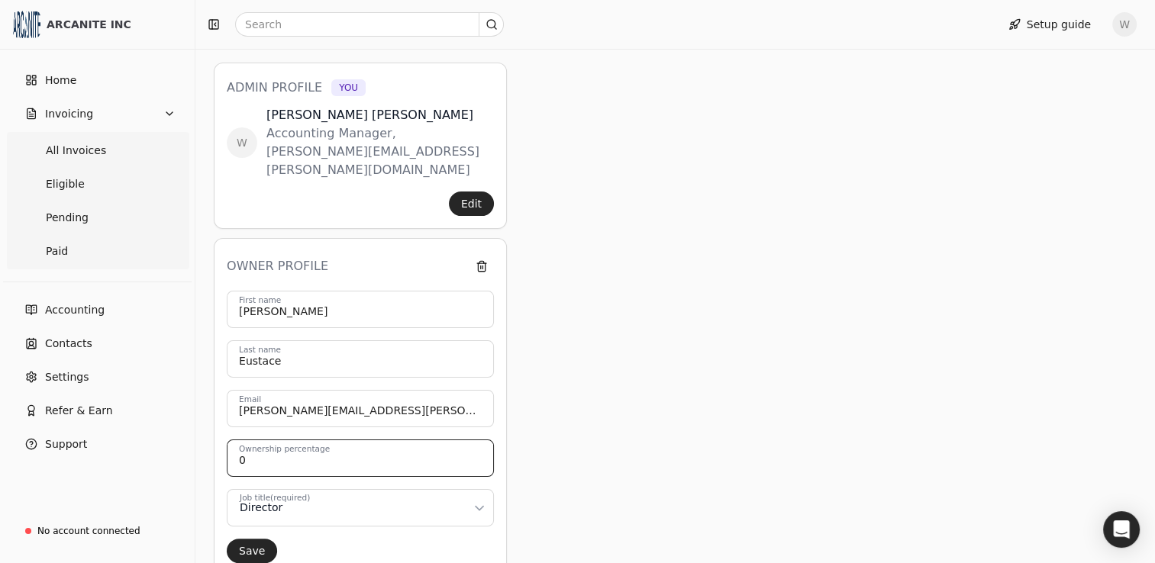
drag, startPoint x: 258, startPoint y: 440, endPoint x: 237, endPoint y: 440, distance: 21.4
click at [237, 440] on input "0" at bounding box center [360, 458] width 267 height 37
type input "25"
click at [644, 420] on div "Owner profiles Please create owner profiles for any co-founders, owners with at…" at bounding box center [556, 458] width 684 height 951
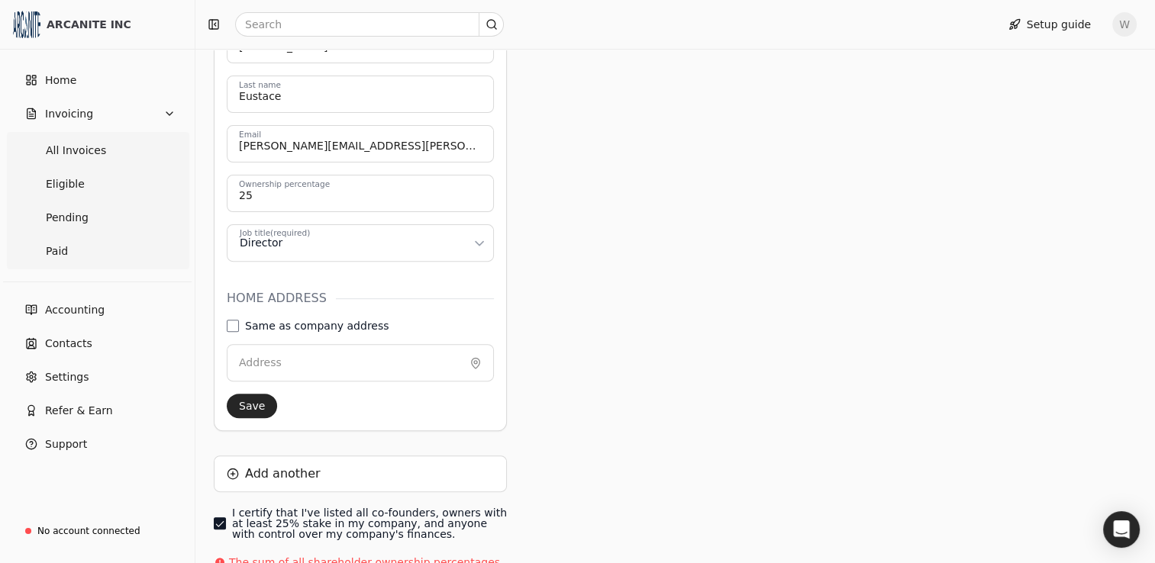
scroll to position [528, 0]
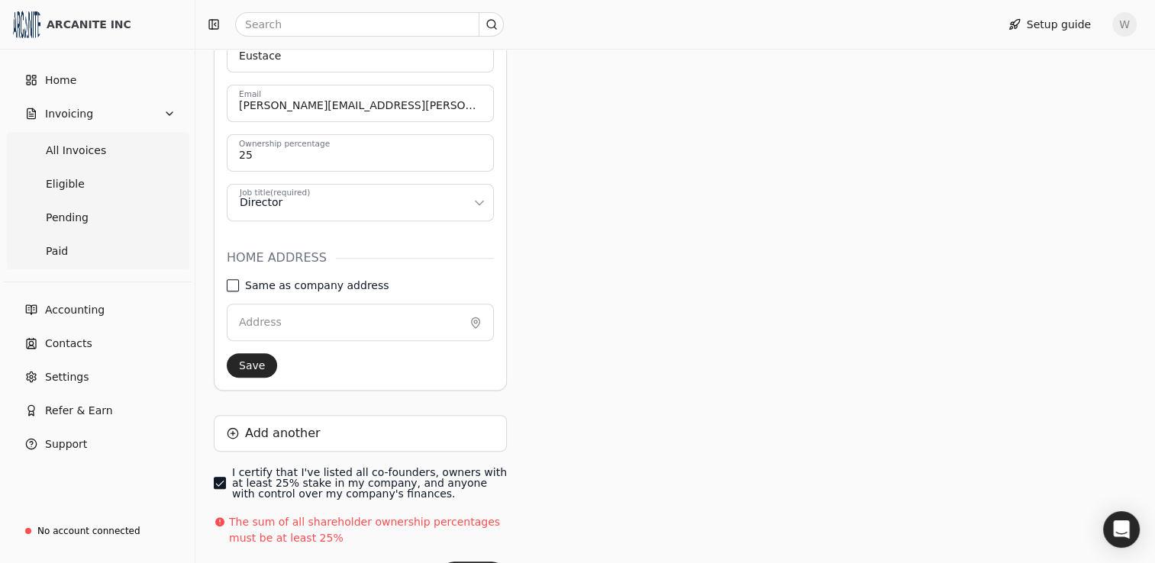
click at [235, 279] on address "Same as company address" at bounding box center [233, 285] width 12 height 12
type input "[STREET_ADDRESS][PERSON_NAME]"
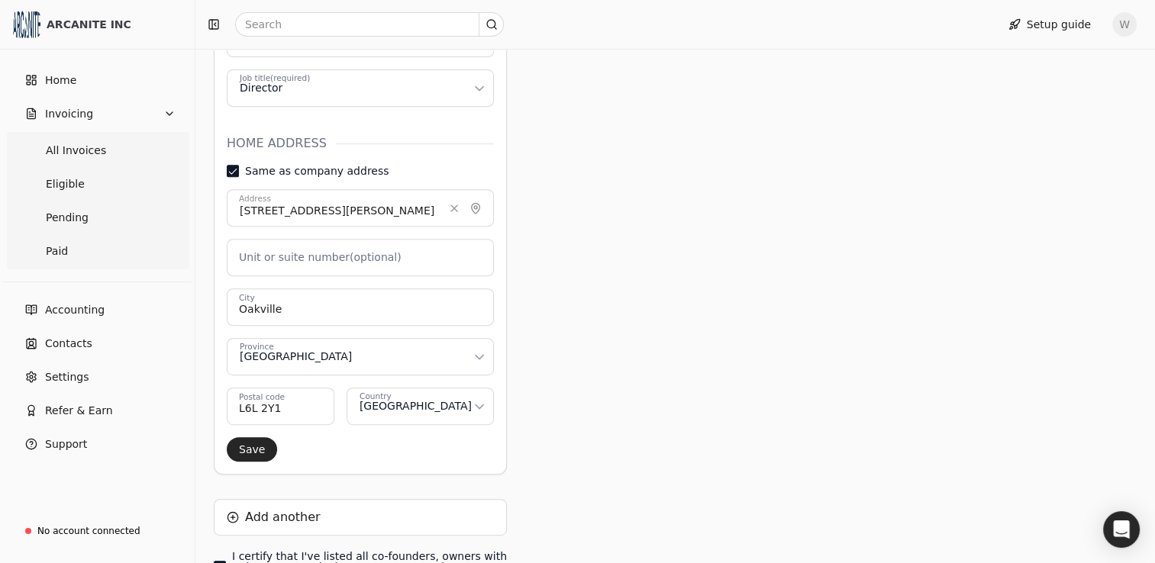
scroll to position [681, 0]
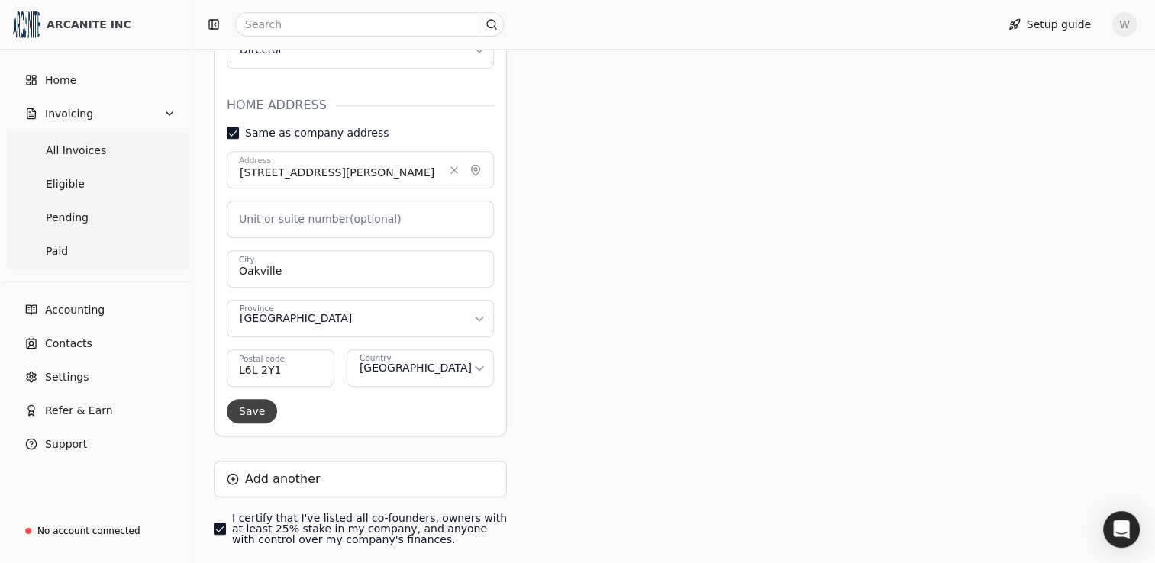
click at [260, 399] on button "Save" at bounding box center [252, 411] width 50 height 24
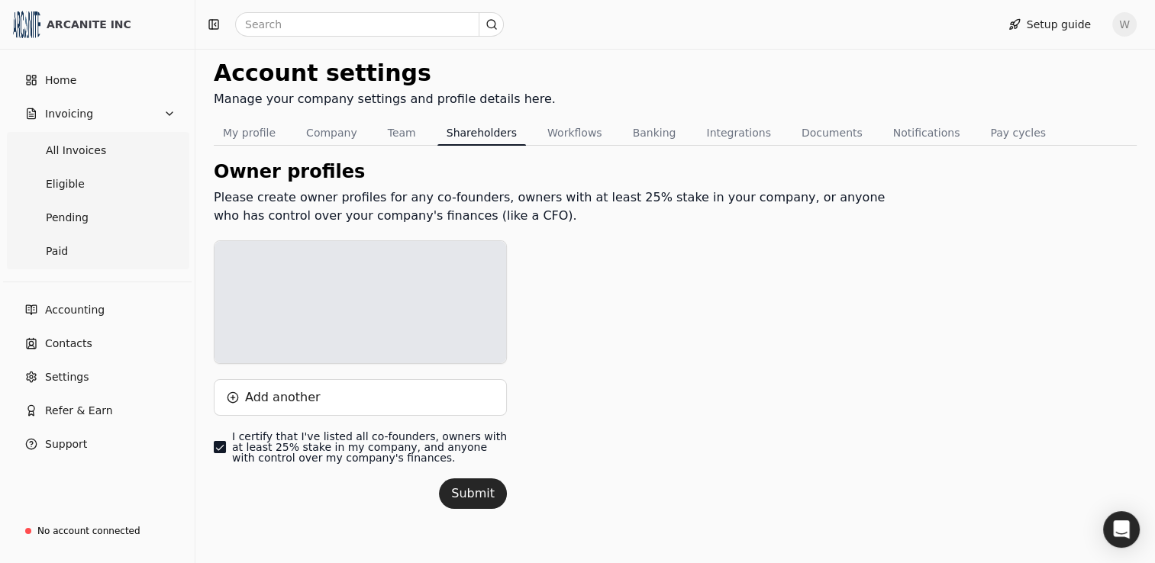
scroll to position [223, 0]
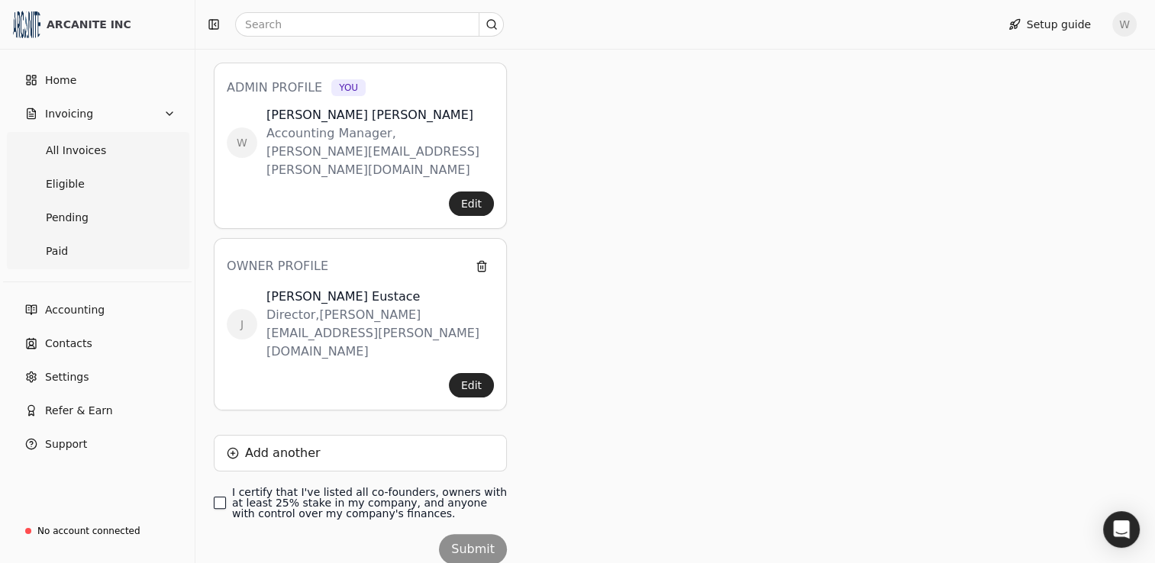
click at [221, 497] on finances\ "I certify that I've listed all co-founders, owners with at least 25% stake in m…" at bounding box center [220, 503] width 12 height 12
click at [476, 534] on button "Submit" at bounding box center [473, 549] width 68 height 31
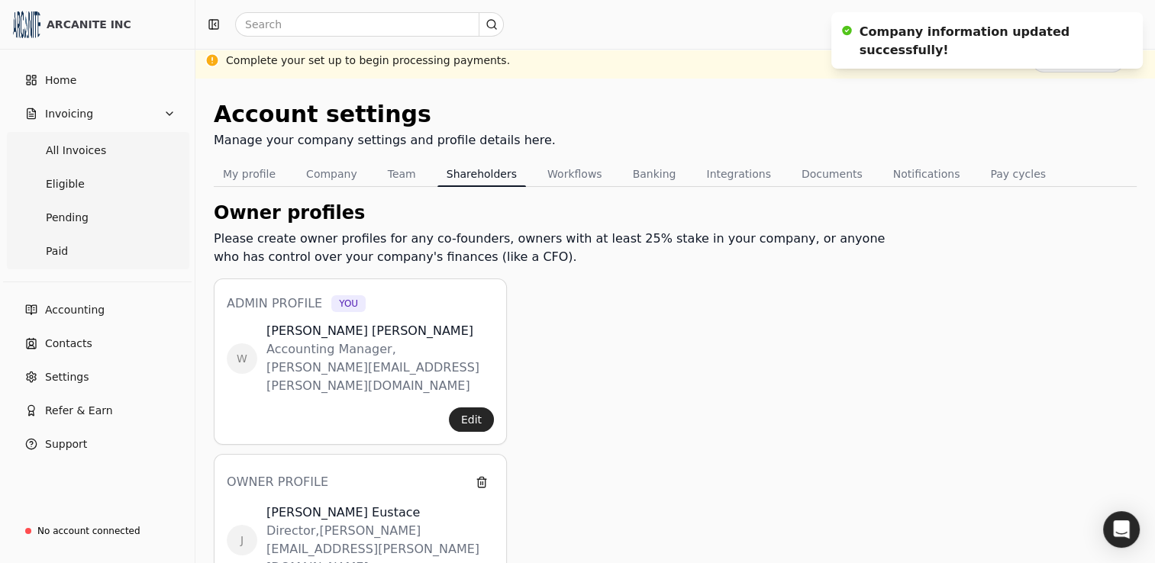
scroll to position [0, 0]
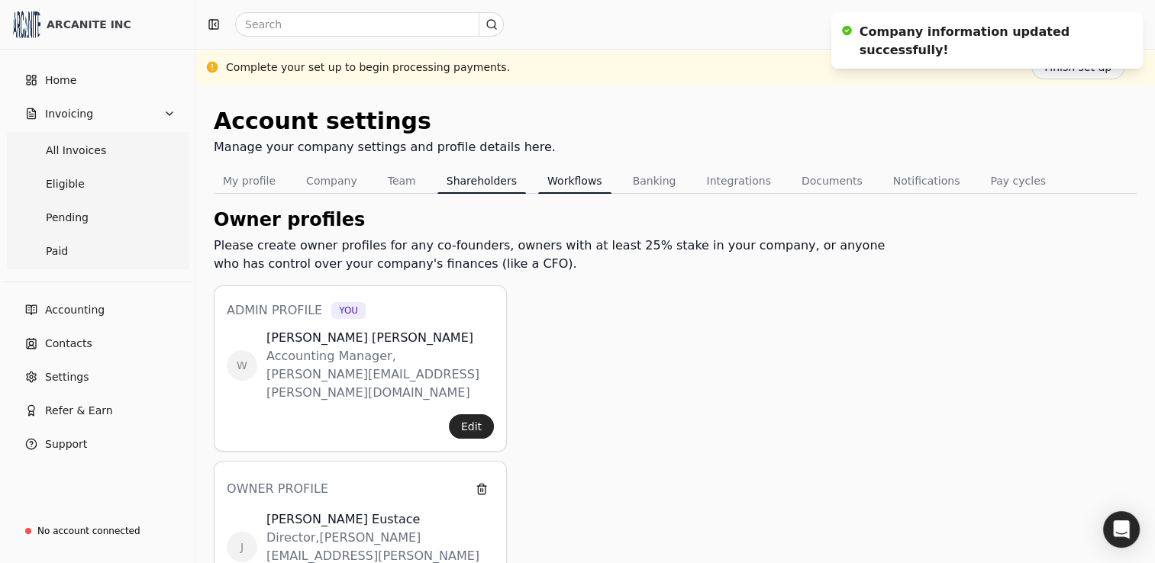
click at [569, 187] on button "Workflows" at bounding box center [574, 181] width 73 height 24
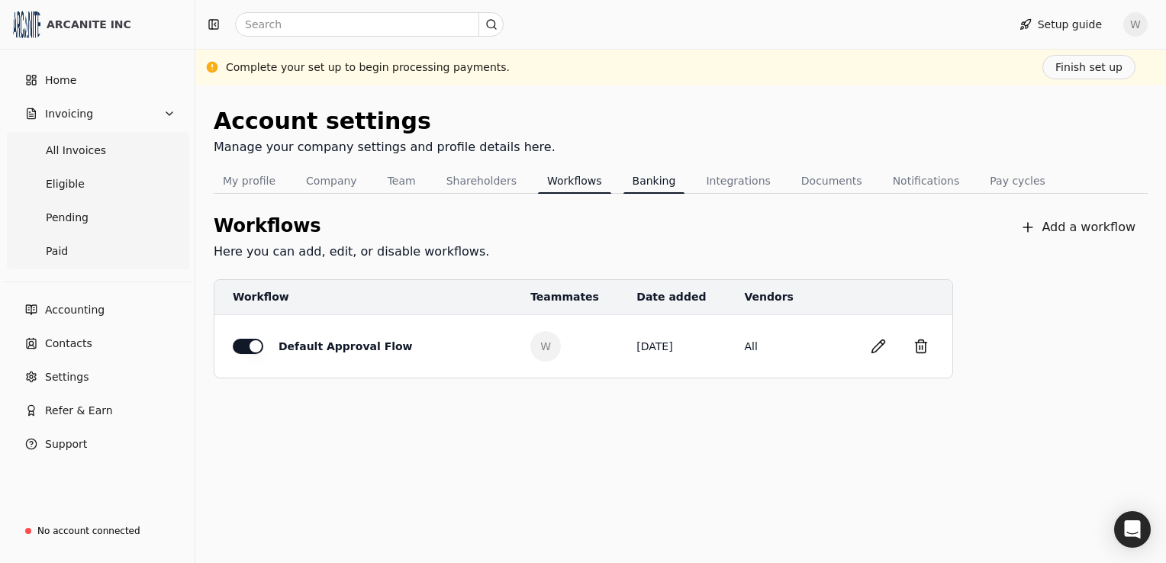
click at [624, 187] on button "Banking" at bounding box center [655, 181] width 62 height 24
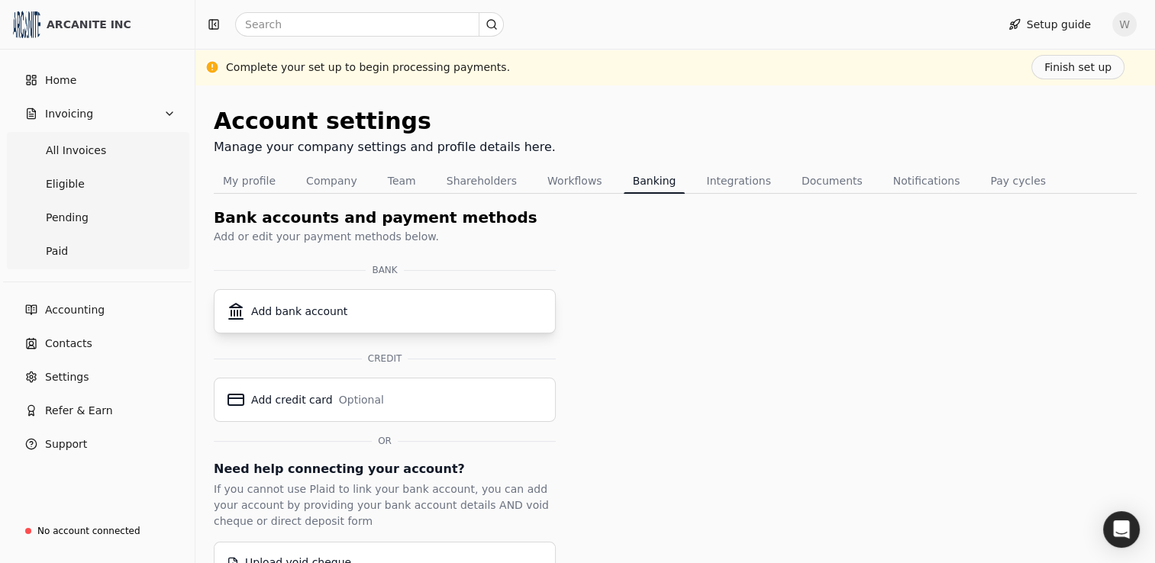
click at [360, 315] on div "Add bank account" at bounding box center [385, 311] width 316 height 18
click at [705, 184] on button "Integrations" at bounding box center [738, 181] width 82 height 24
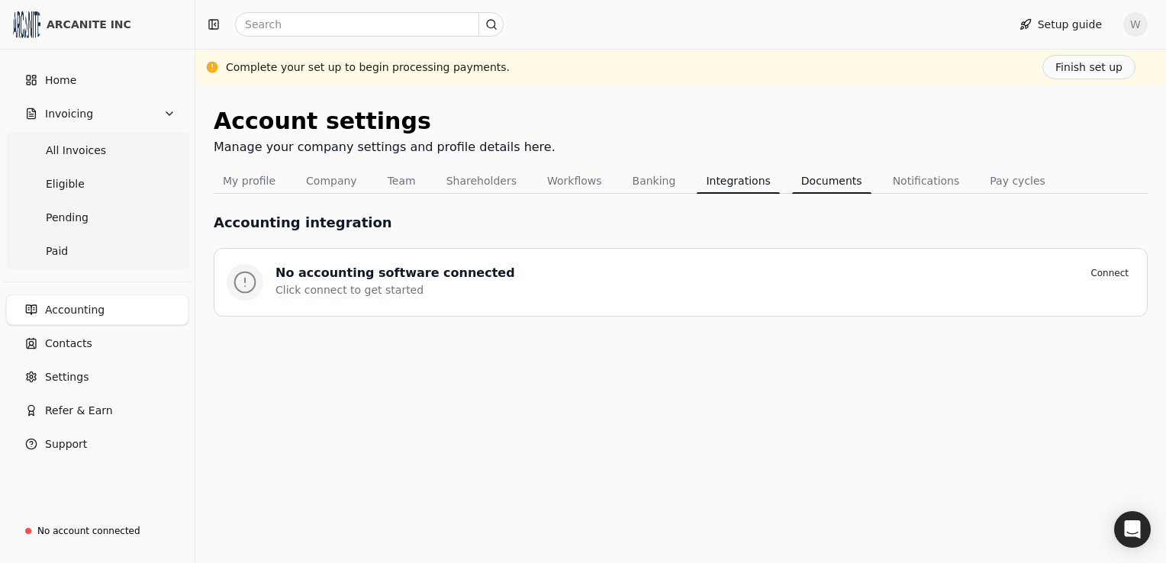
click at [792, 184] on button "Documents" at bounding box center [831, 181] width 79 height 24
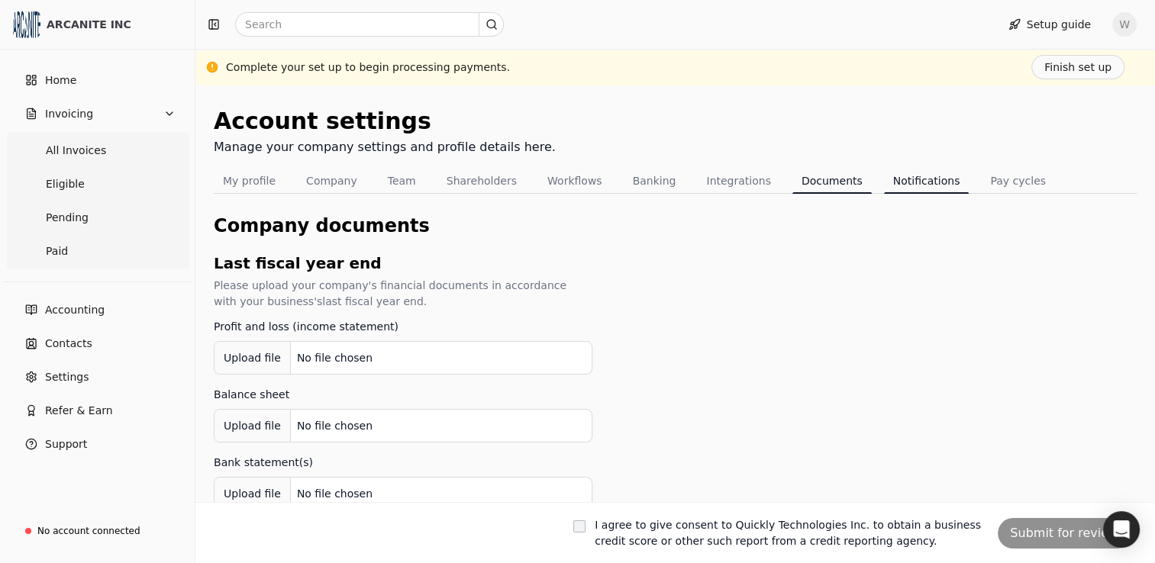
click at [895, 179] on button "Notifications" at bounding box center [926, 181] width 85 height 24
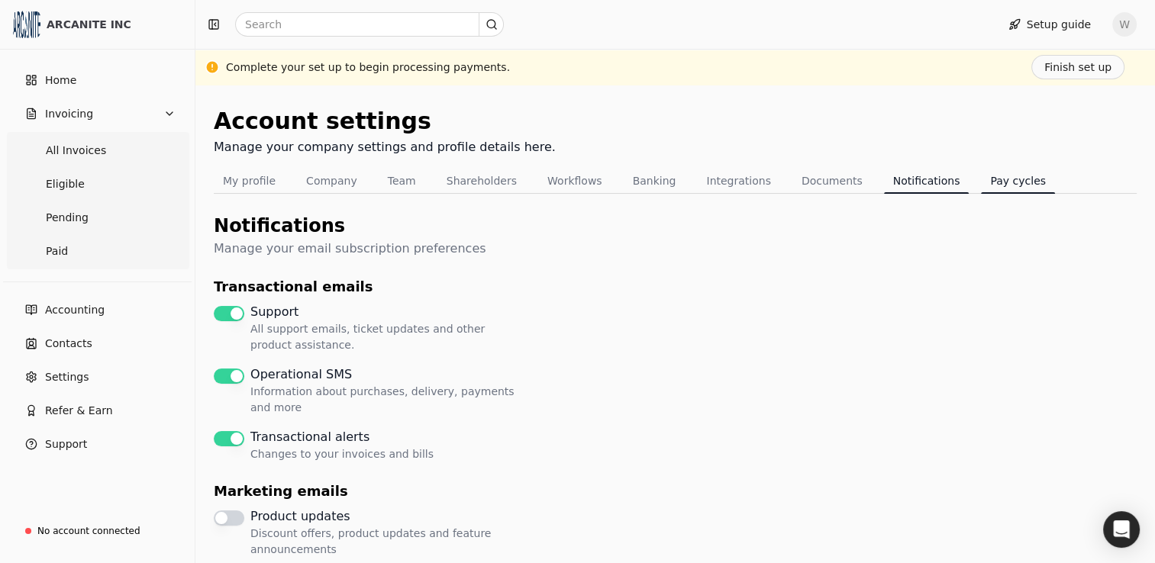
click at [983, 188] on button "Pay cycles" at bounding box center [1018, 181] width 74 height 24
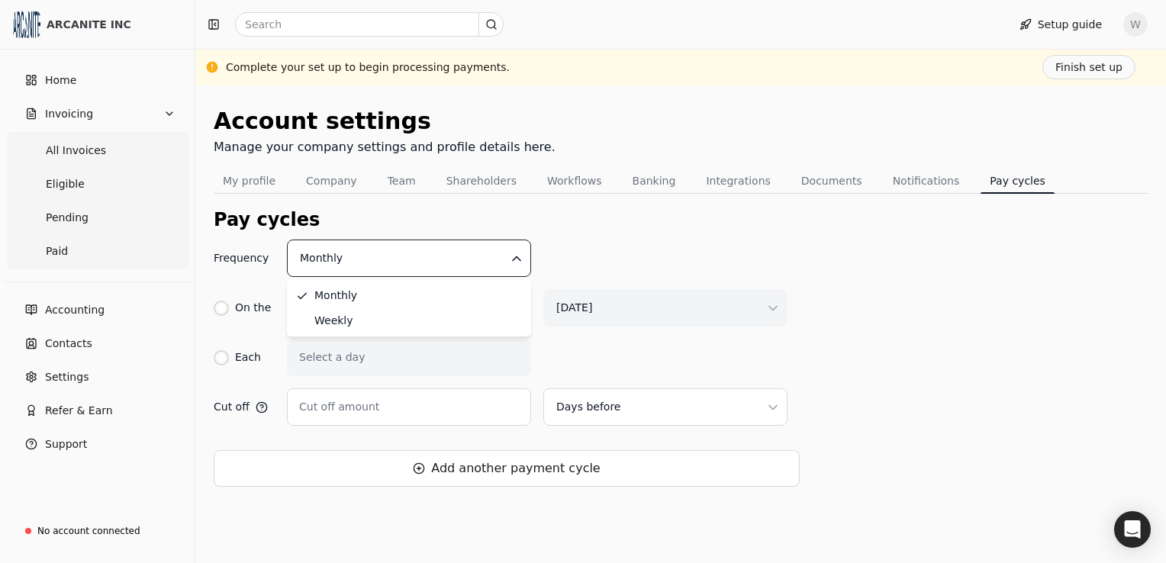
click at [519, 259] on html "ARCANITE INC Home Invoicing All Invoices Eligible Pending Paid Accounting Conta…" at bounding box center [583, 281] width 1166 height 563
click at [212, 307] on div "Account settings Manage your company settings and profile details here. My prof…" at bounding box center [680, 324] width 971 height 478
click at [220, 308] on div at bounding box center [222, 309] width 8 height 8
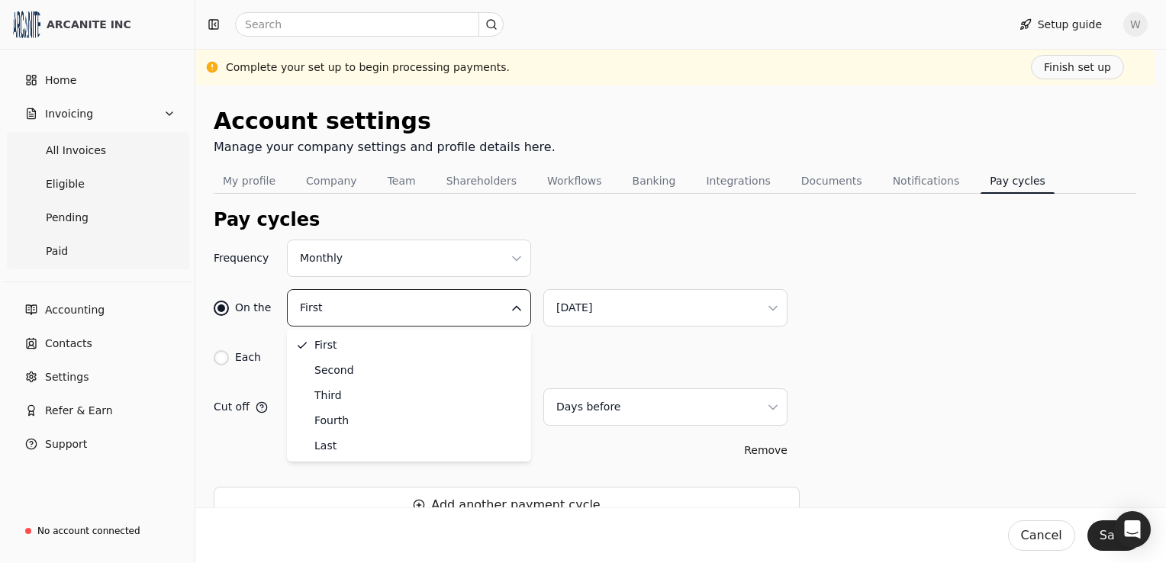
click at [516, 311] on html "ARCANITE INC Home Invoicing All Invoices Eligible Pending Paid Accounting Conta…" at bounding box center [583, 314] width 1166 height 628
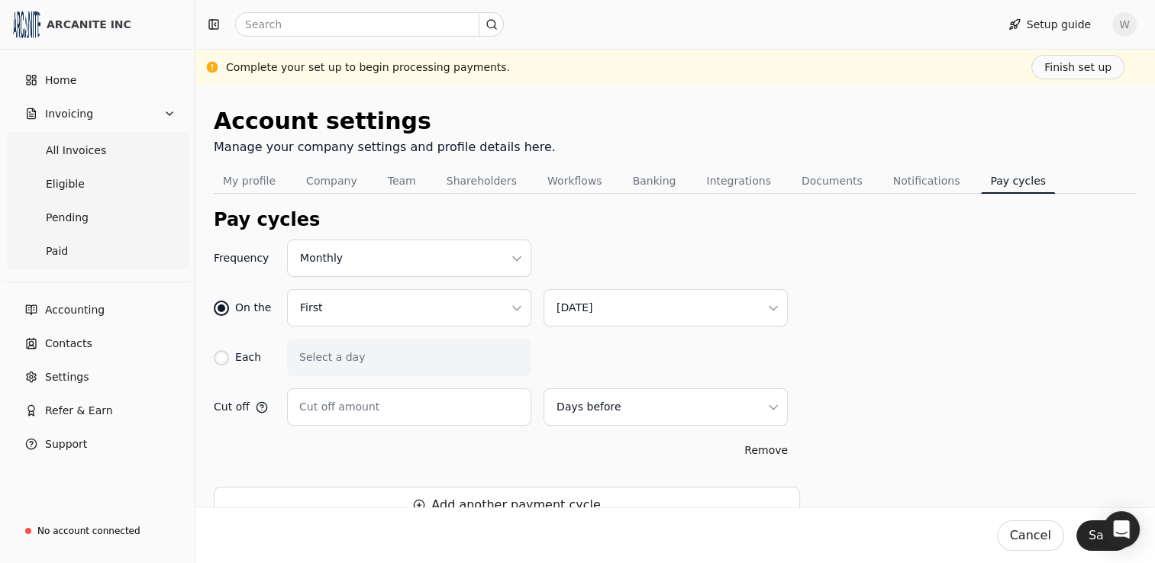
click at [775, 310] on html "ARCANITE INC Home Invoicing All Invoices Eligible Pending Paid Accounting Conta…" at bounding box center [577, 314] width 1155 height 628
click at [910, 307] on div "Frequency Monthly On the First Business day Each Select a day Cut off Cut off a…" at bounding box center [675, 422] width 923 height 364
click at [323, 410] on label "Cut off amount" at bounding box center [339, 407] width 80 height 16
click at [323, 410] on input "Cut off amount" at bounding box center [409, 407] width 244 height 37
type input "0"
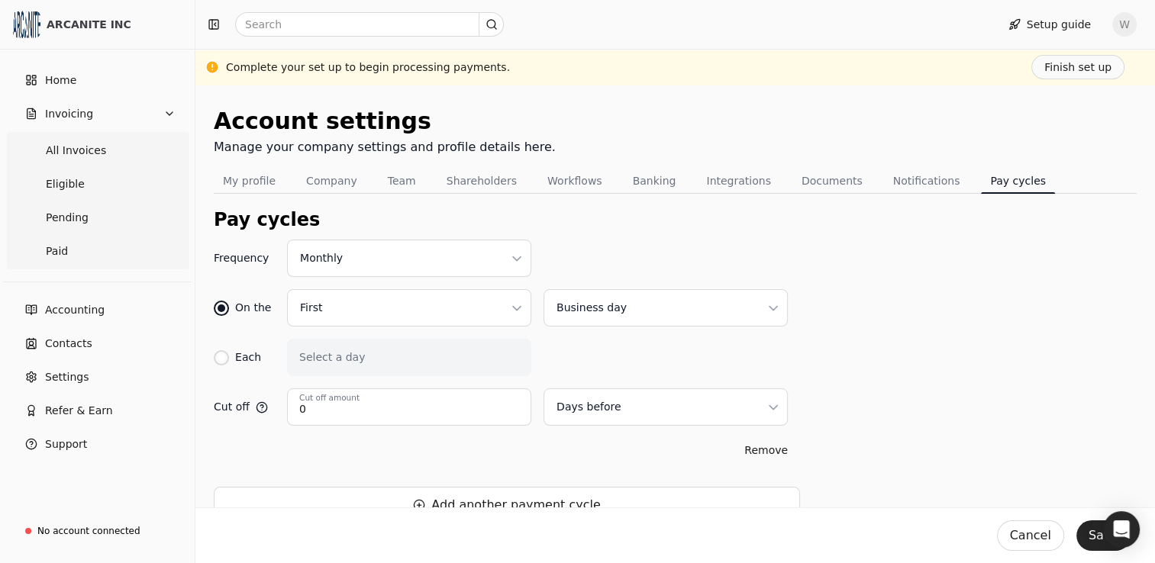
click at [893, 398] on div "Frequency Monthly On the First Business day Each Select a day Cut off 0 Cut off…" at bounding box center [675, 422] width 923 height 364
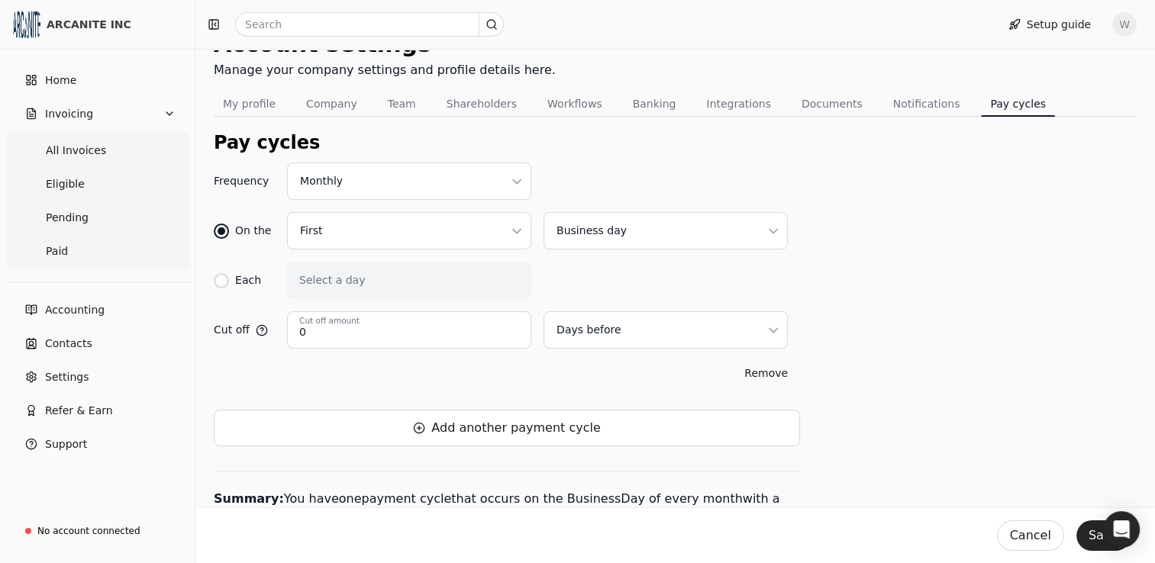
scroll to position [82, 0]
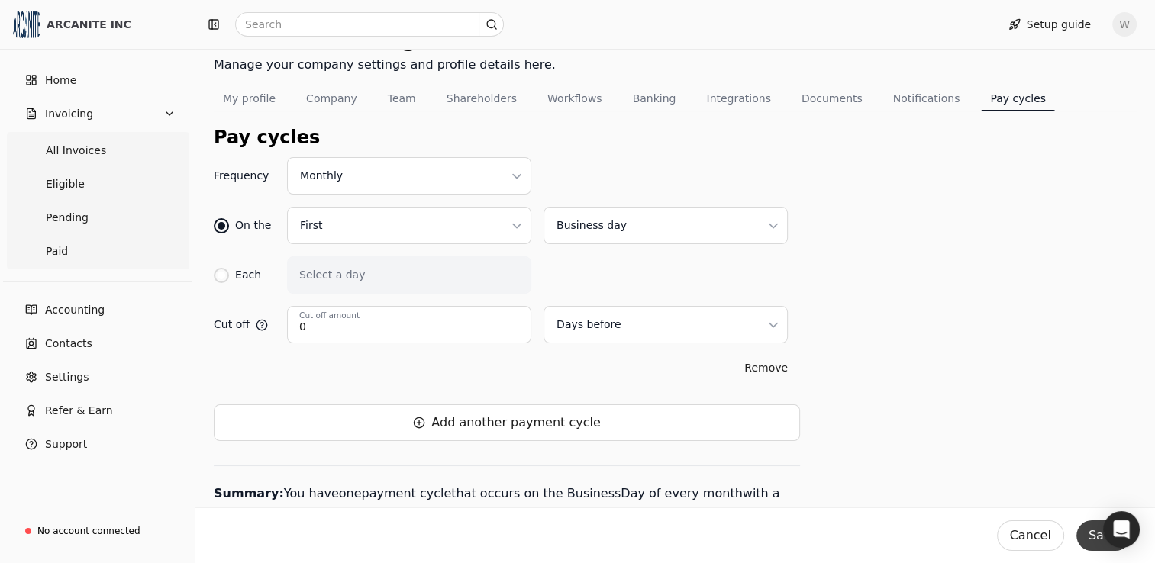
click at [1090, 536] on button "Save" at bounding box center [1103, 536] width 54 height 31
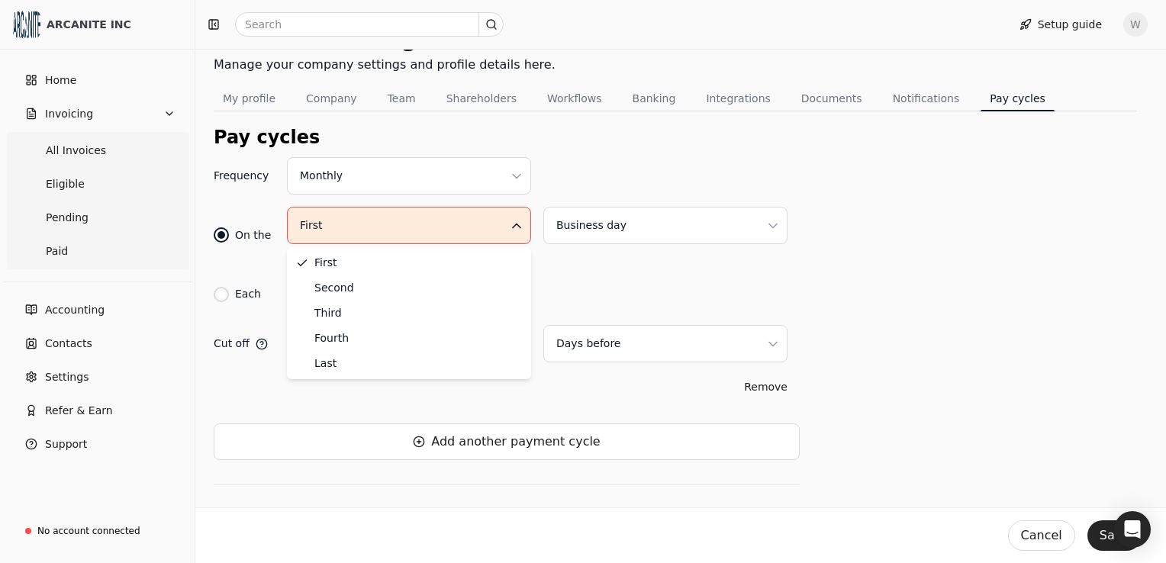
click at [514, 228] on html "ARCANITE INC Home Invoicing All Invoices Eligible Pending Paid Accounting Conta…" at bounding box center [583, 251] width 1166 height 666
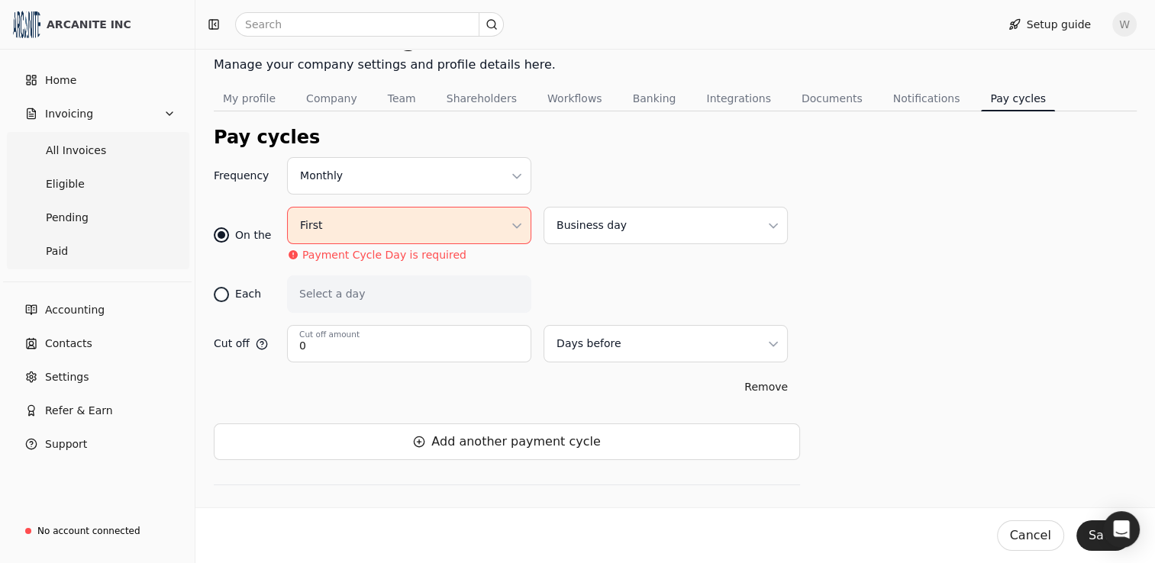
click at [225, 295] on div at bounding box center [221, 294] width 15 height 15
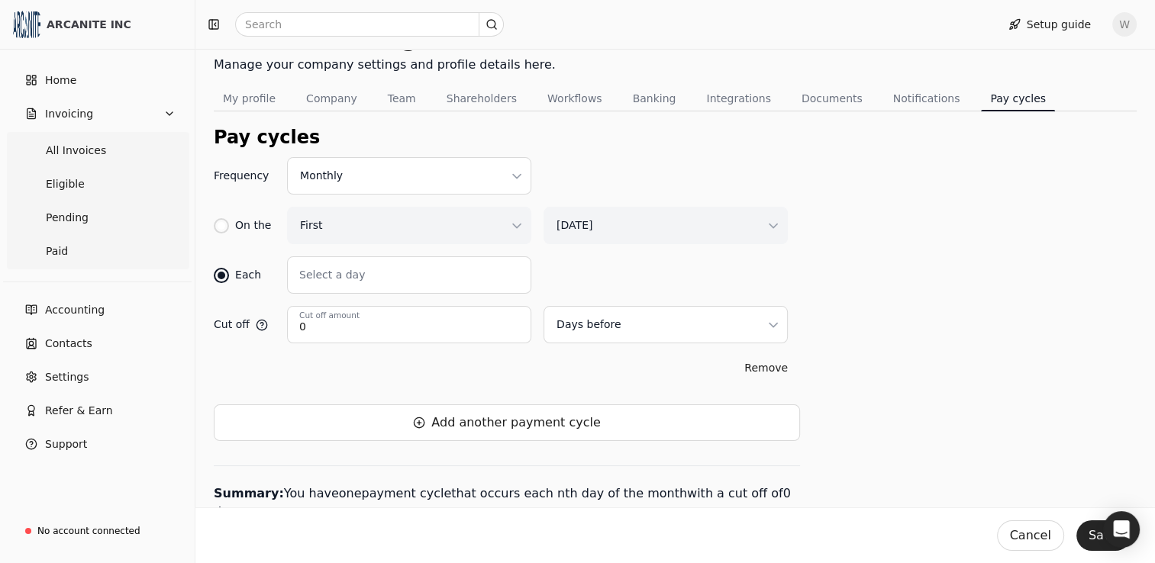
scroll to position [64, 0]
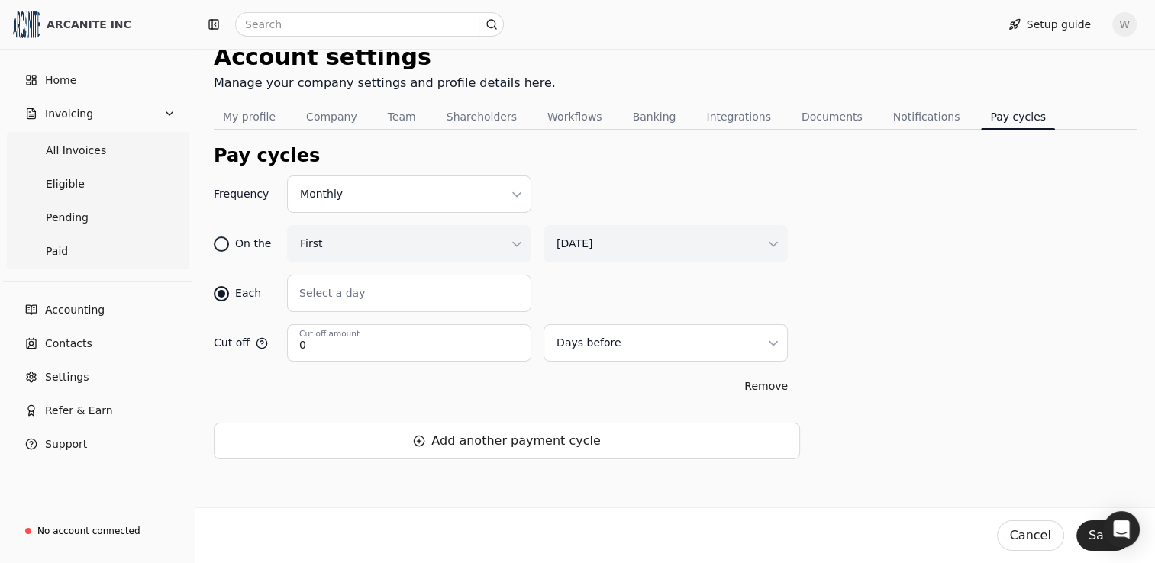
click at [223, 243] on div at bounding box center [222, 244] width 8 height 8
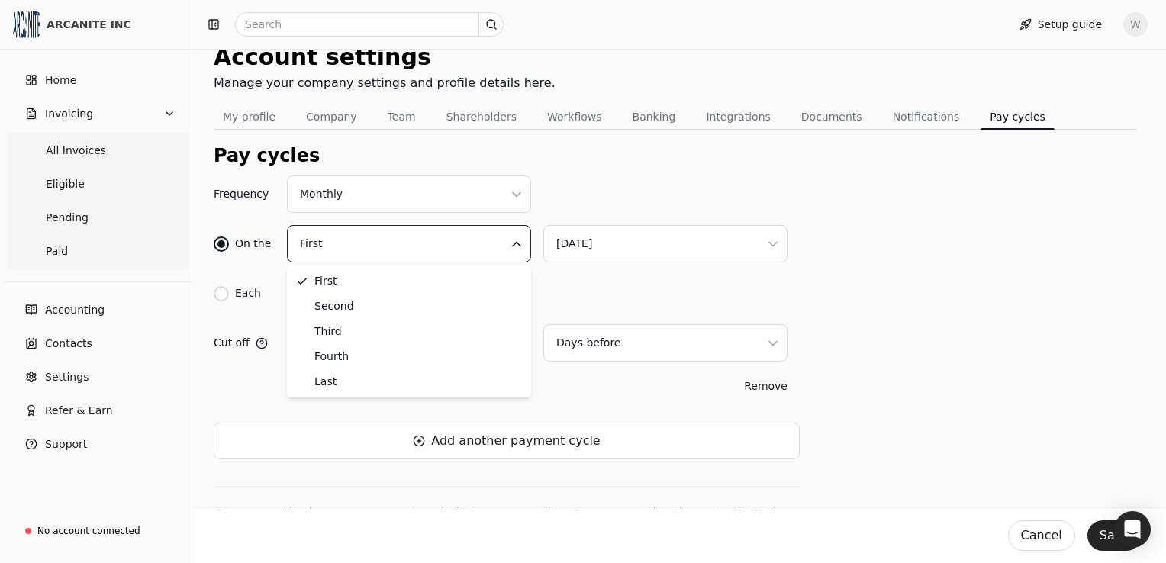
click at [523, 246] on html "ARCANITE INC Home Invoicing All Invoices Eligible Pending Paid Accounting Conta…" at bounding box center [583, 250] width 1166 height 628
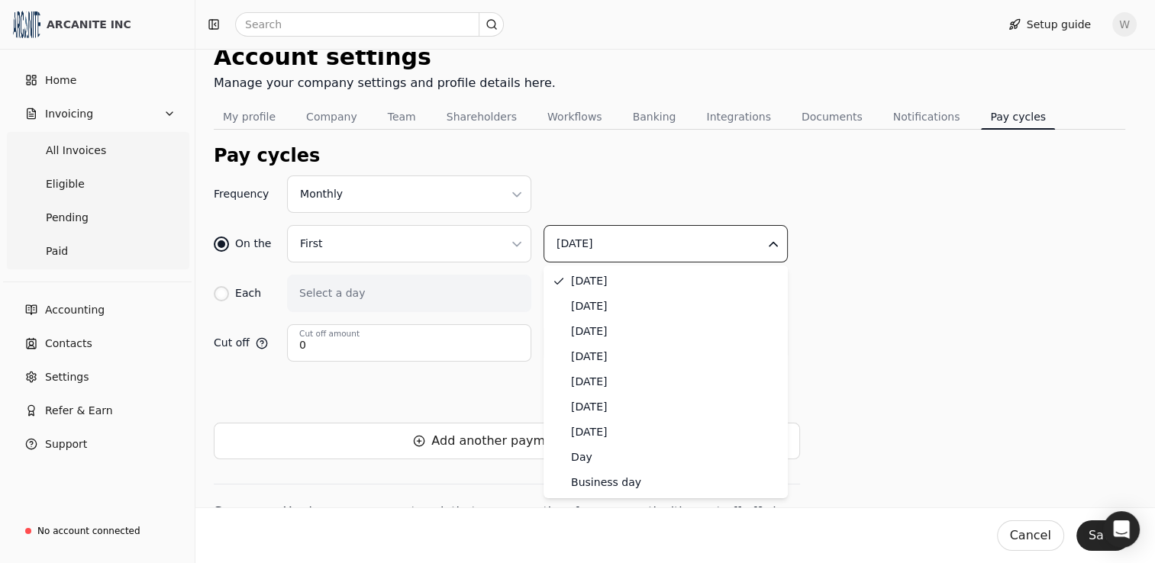
click at [772, 243] on html "ARCANITE INC Home Invoicing All Invoices Eligible Pending Paid Accounting Conta…" at bounding box center [577, 250] width 1155 height 628
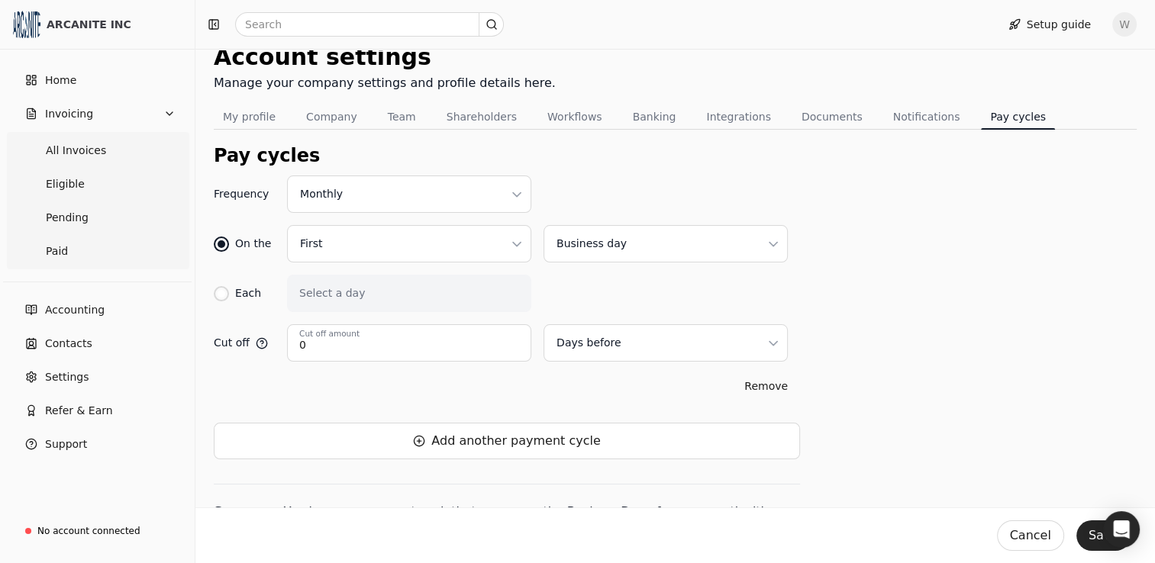
click at [774, 245] on html "ARCANITE INC Home Invoicing All Invoices Eligible Pending Paid Accounting Conta…" at bounding box center [577, 259] width 1155 height 647
click at [892, 350] on div "Frequency Monthly On the First Day Each Select a day Cut off 0 Cut off amount D…" at bounding box center [675, 358] width 923 height 364
click at [1084, 539] on button "Save" at bounding box center [1103, 536] width 54 height 31
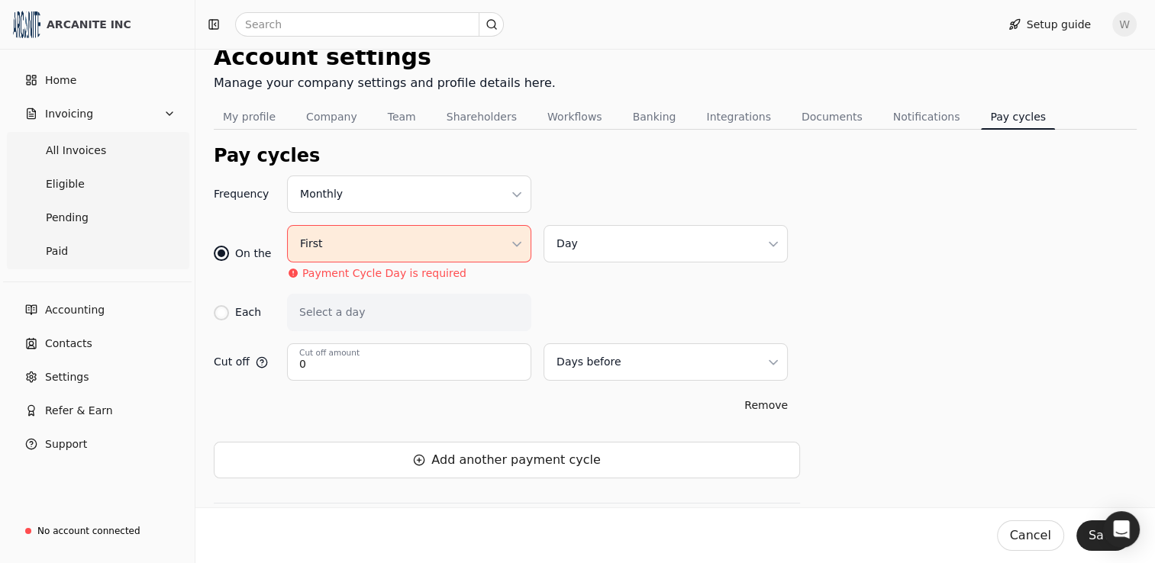
click at [518, 242] on html "ARCANITE INC Home Invoicing All Invoices Eligible Pending Paid Accounting Conta…" at bounding box center [577, 269] width 1155 height 666
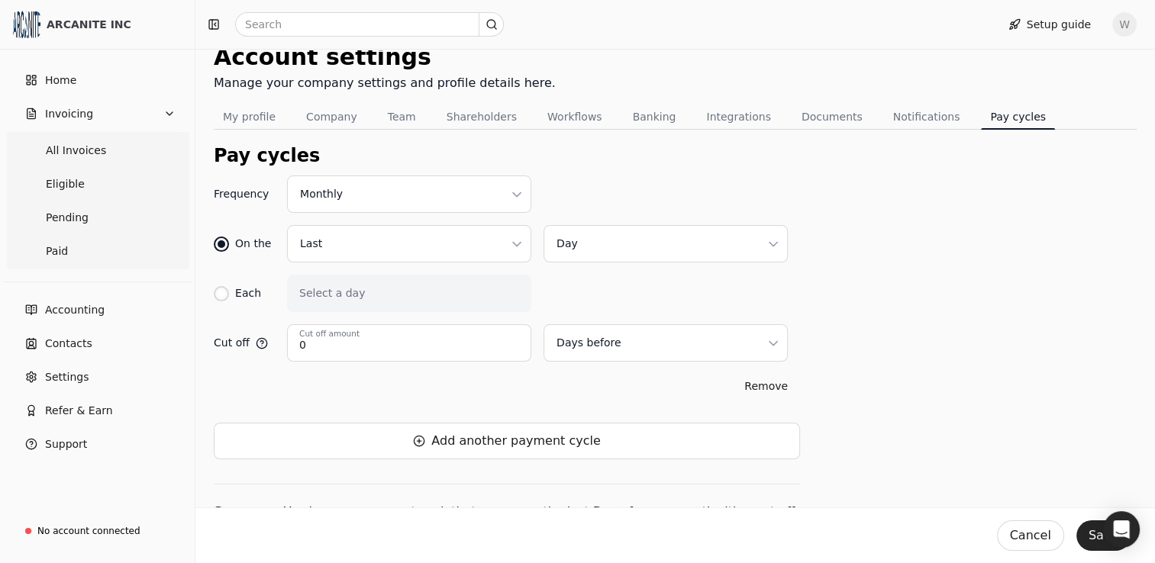
click at [830, 316] on div "Frequency Monthly On the Last Day Each Select a day Cut off 0 Cut off amount Da…" at bounding box center [675, 358] width 923 height 364
click at [1095, 534] on button "Save" at bounding box center [1103, 536] width 54 height 31
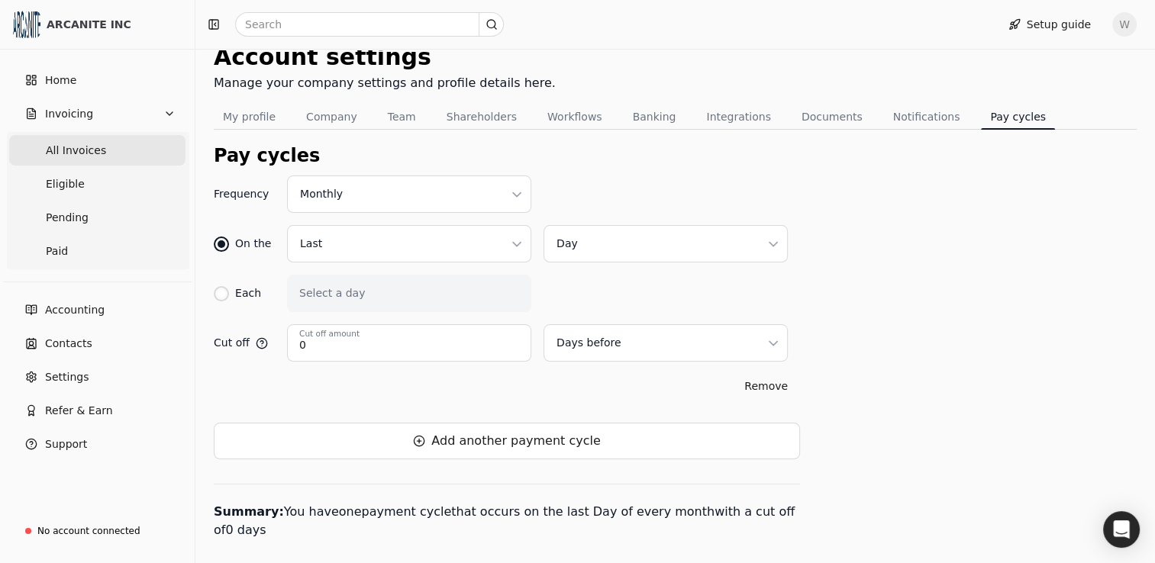
click at [91, 154] on span "All Invoices" at bounding box center [76, 151] width 60 height 16
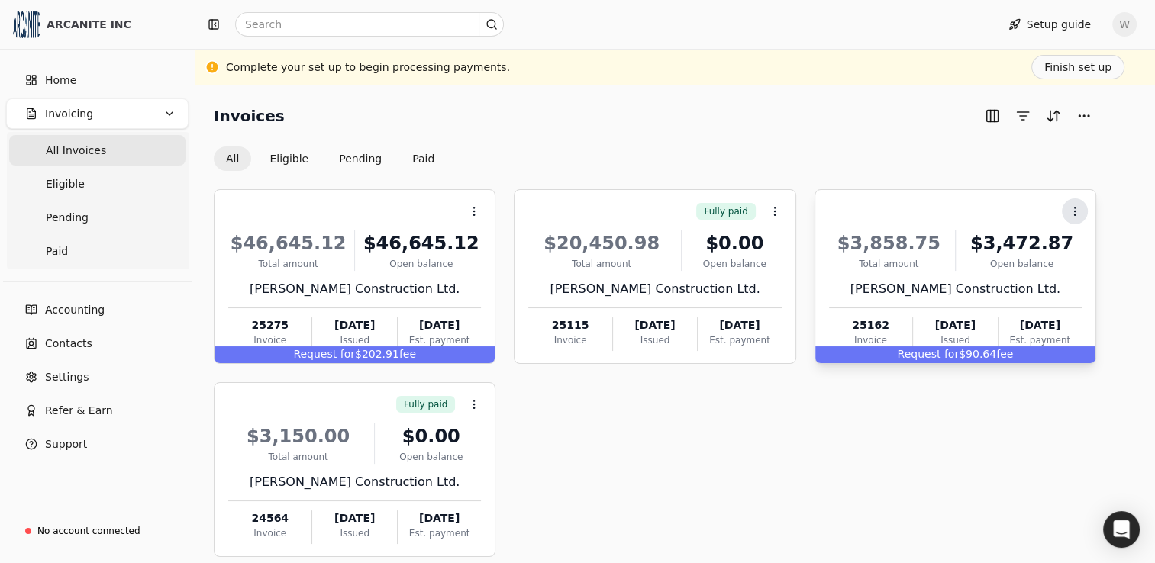
click at [1075, 208] on circle at bounding box center [1074, 208] width 1 height 1
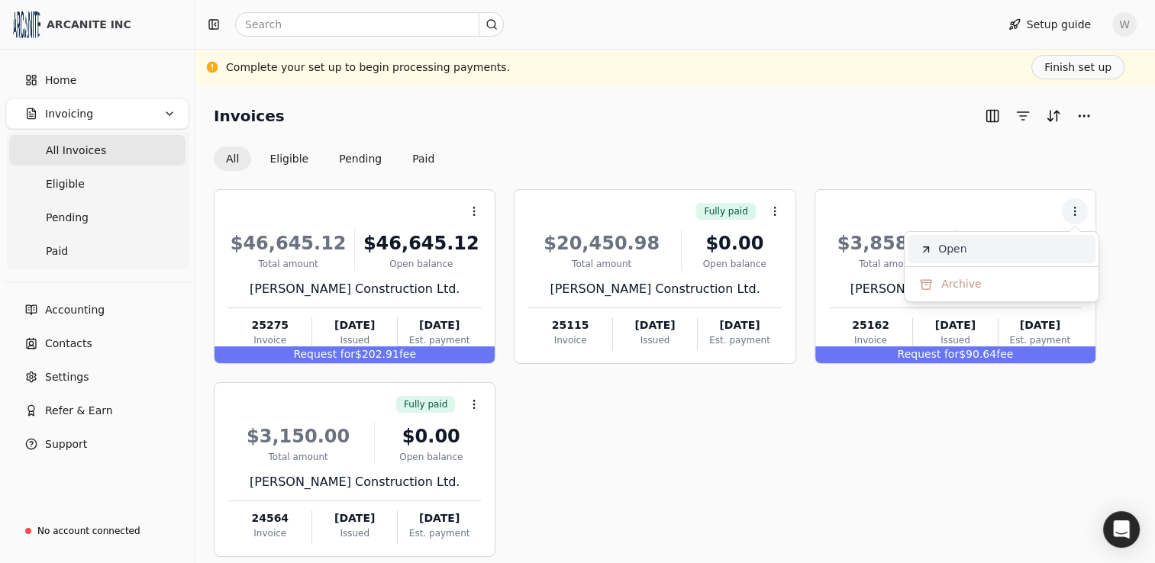
click at [962, 250] on span "Open" at bounding box center [952, 249] width 28 height 16
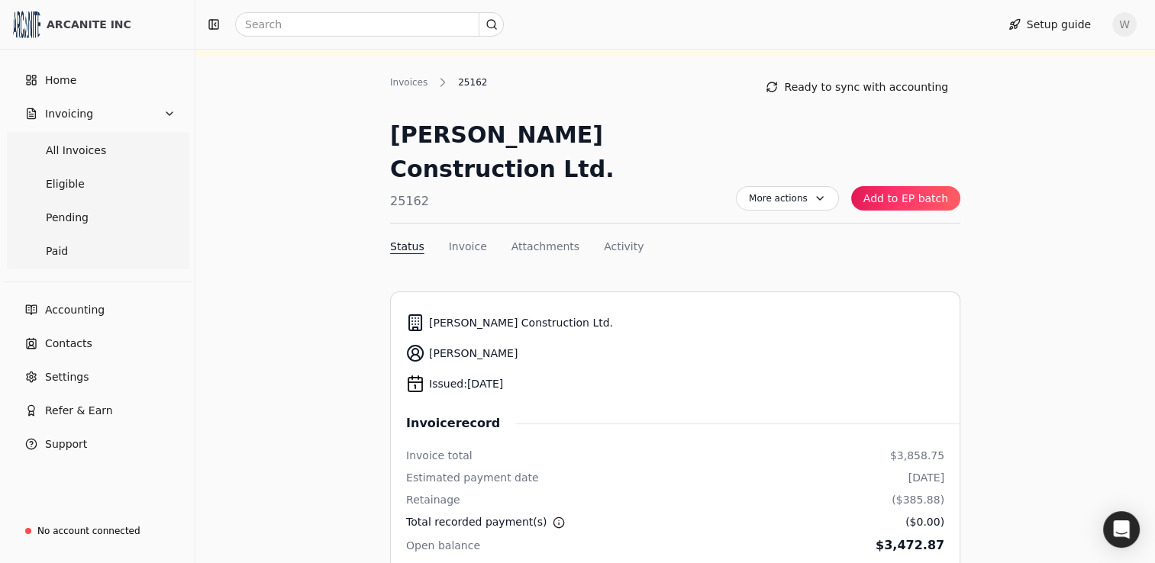
scroll to position [15, 0]
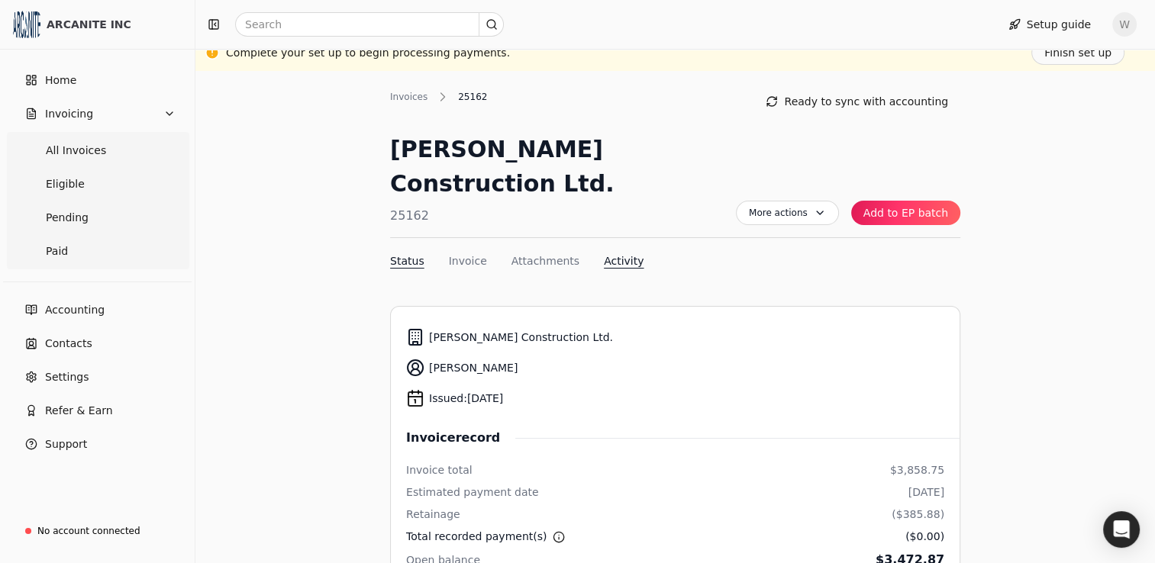
click at [608, 253] on button "Activity" at bounding box center [624, 261] width 40 height 16
click at [463, 253] on button "Invoice" at bounding box center [468, 261] width 38 height 16
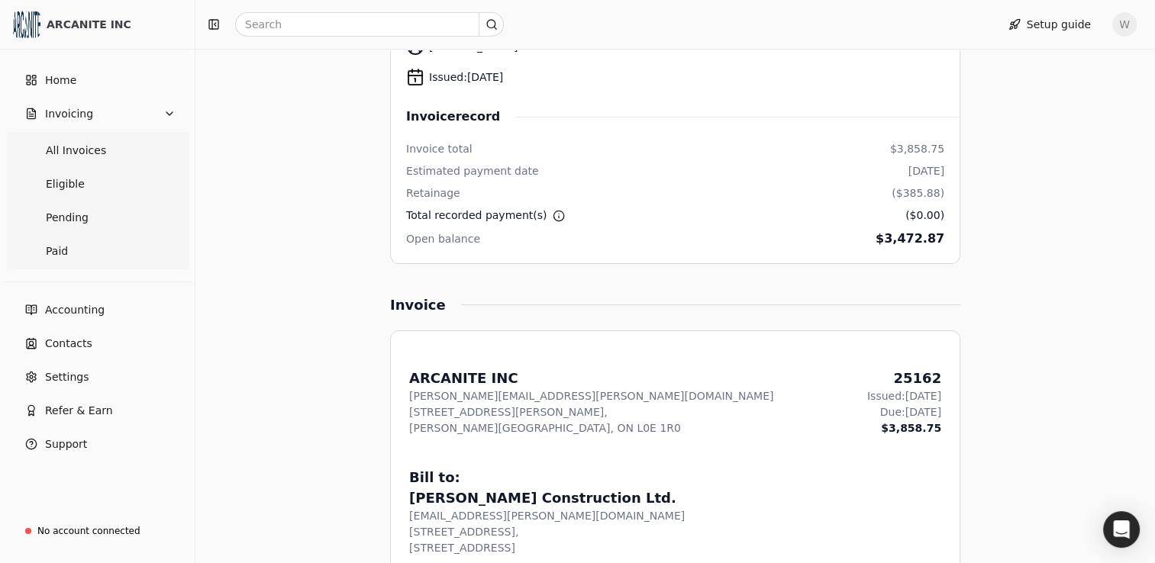
scroll to position [0, 0]
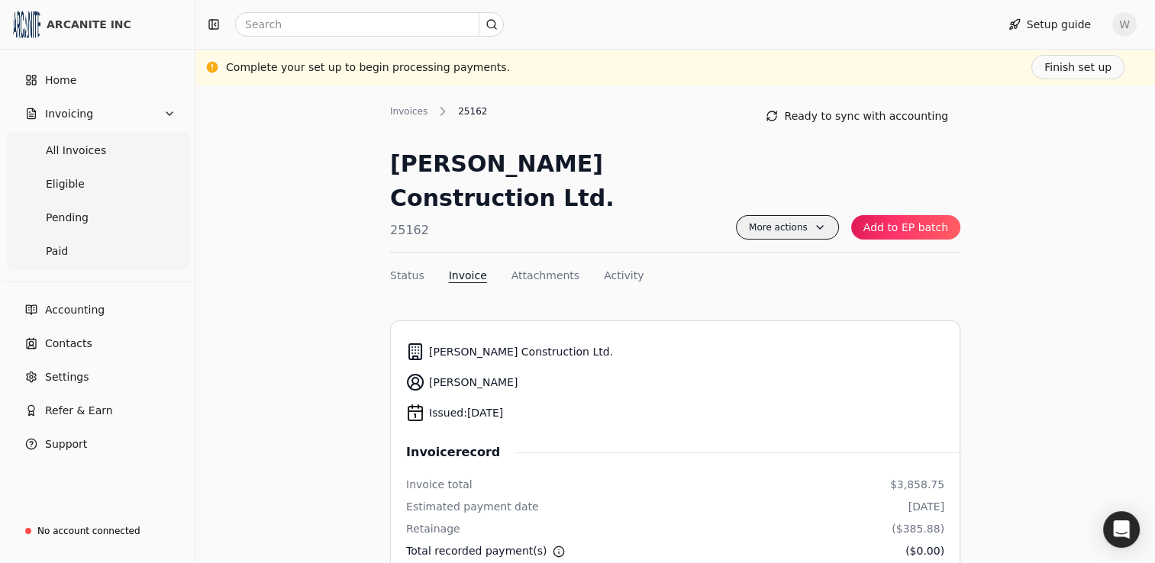
click at [826, 215] on span "More actions" at bounding box center [787, 227] width 103 height 24
click at [410, 268] on button "Status" at bounding box center [407, 276] width 34 height 16
click at [543, 268] on button "Attachments" at bounding box center [545, 276] width 68 height 16
click at [79, 220] on span "Pending" at bounding box center [67, 218] width 43 height 16
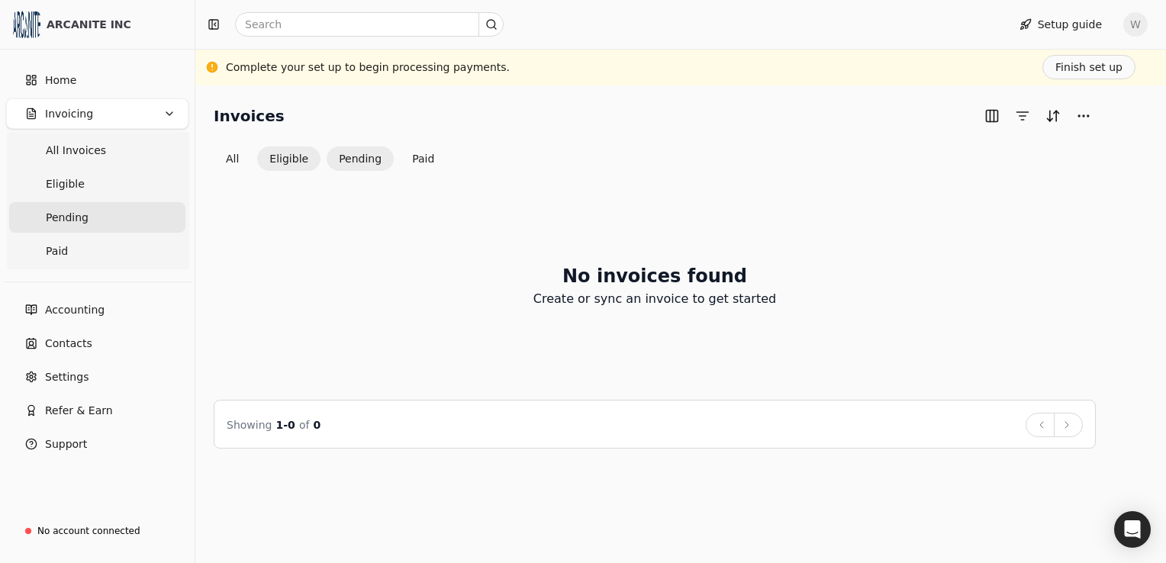
click at [299, 162] on button "Eligible" at bounding box center [288, 159] width 63 height 24
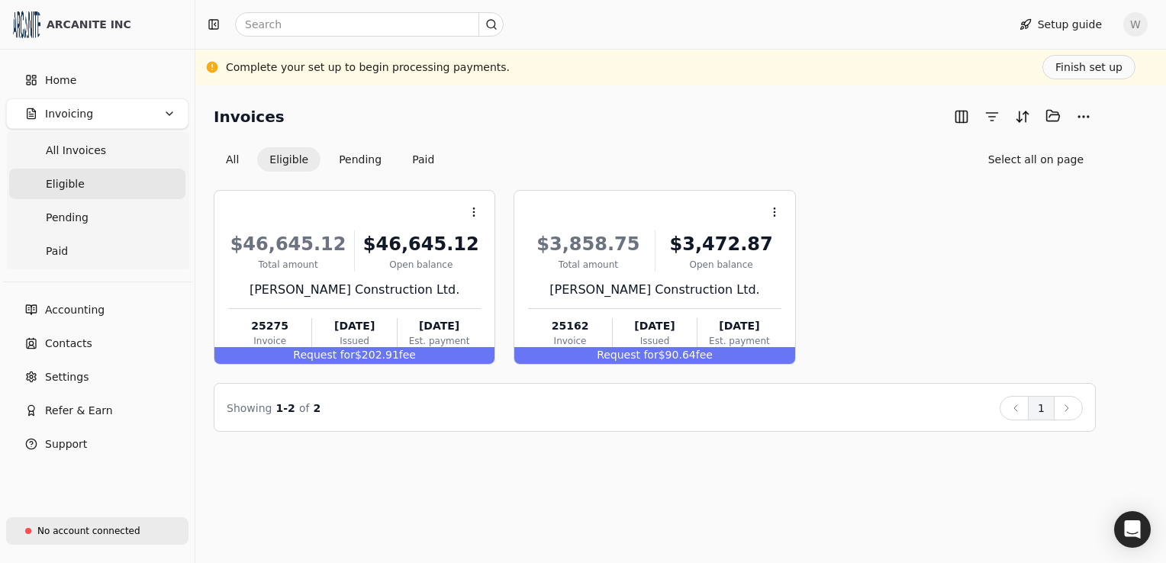
click at [107, 538] on div "No account connected" at bounding box center [88, 531] width 103 height 14
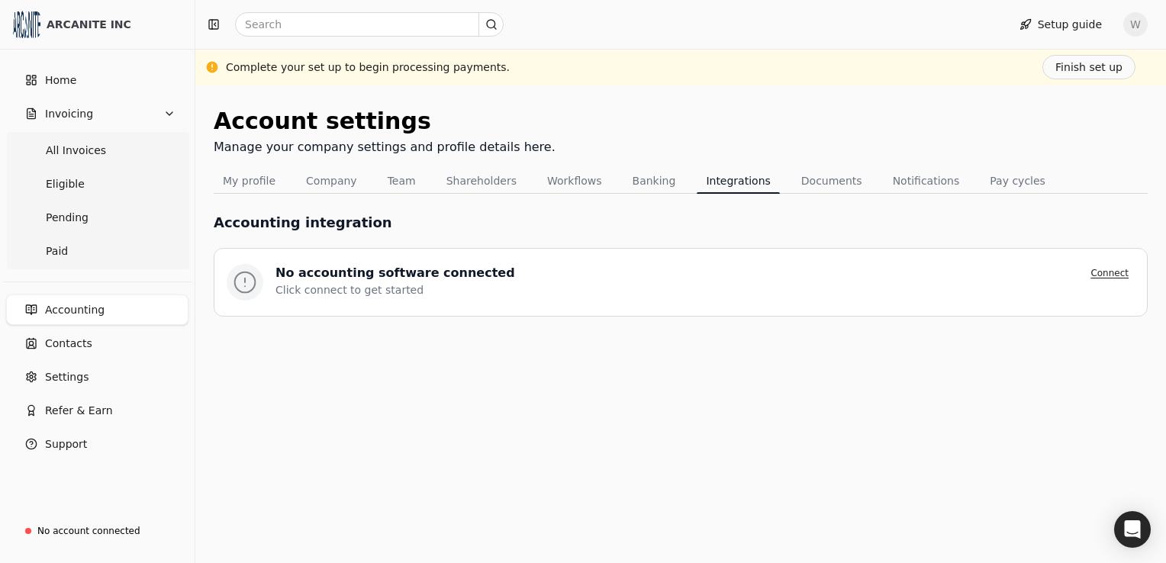
click at [1124, 274] on button "Connect" at bounding box center [1110, 273] width 50 height 18
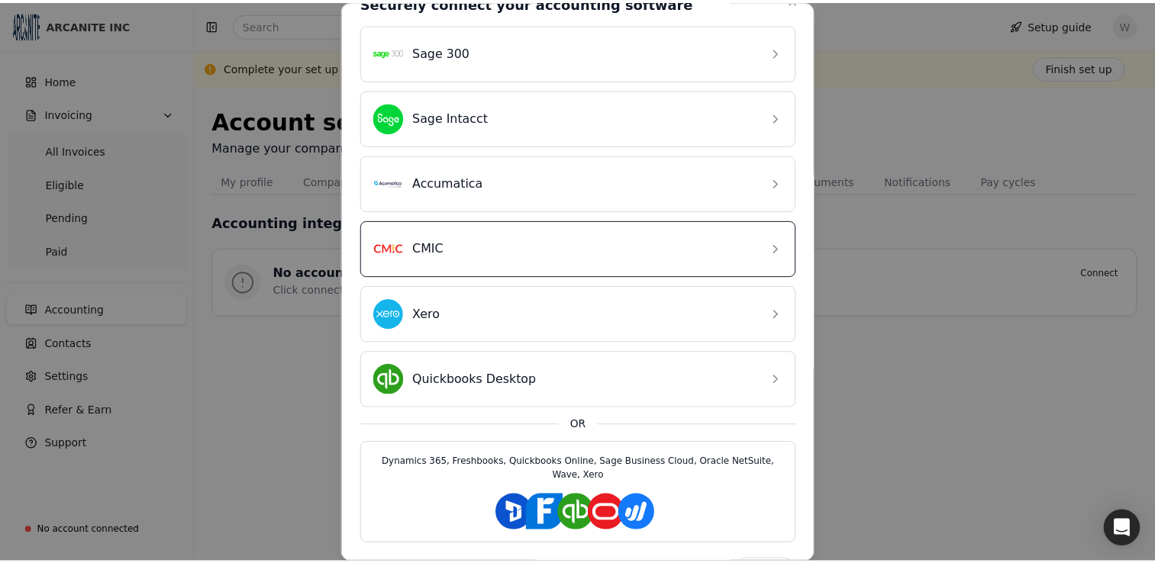
scroll to position [43, 0]
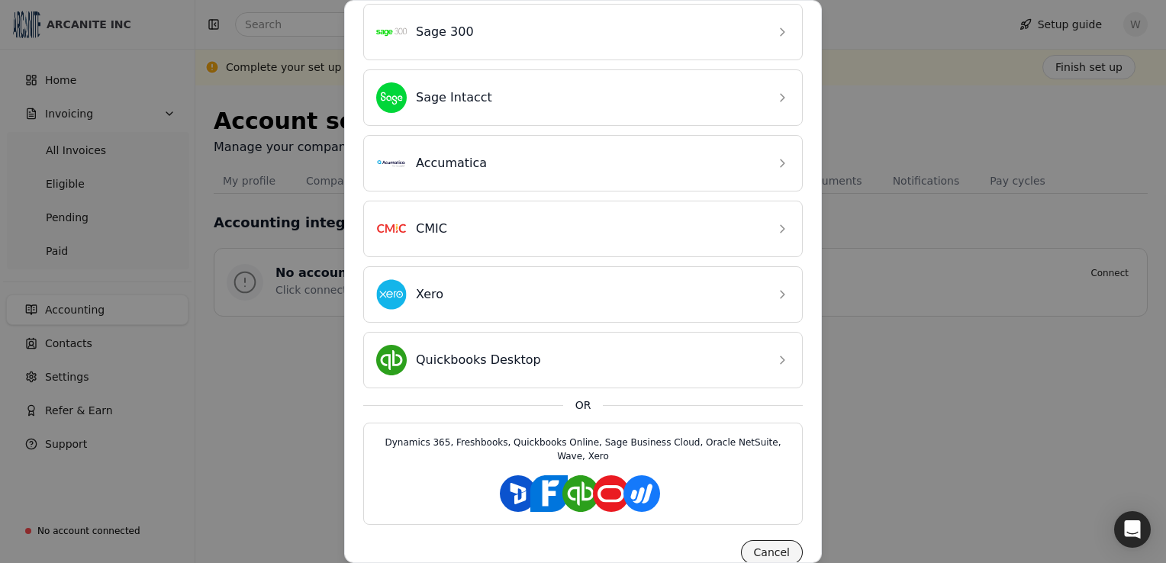
click at [754, 541] on button "Cancel" at bounding box center [772, 552] width 62 height 24
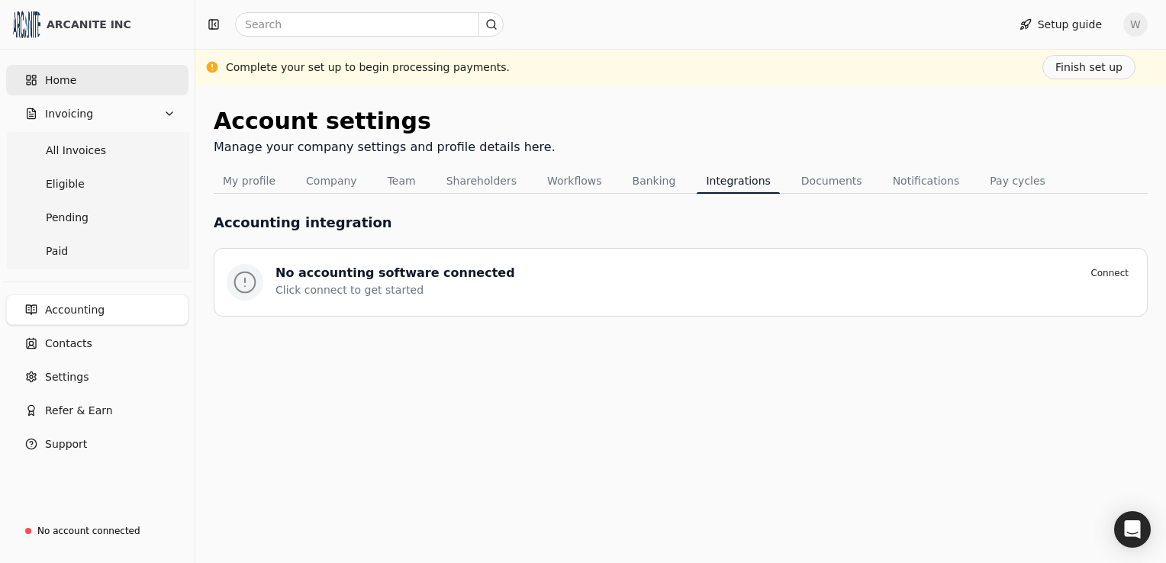
click at [55, 84] on span "Home" at bounding box center [60, 81] width 31 height 16
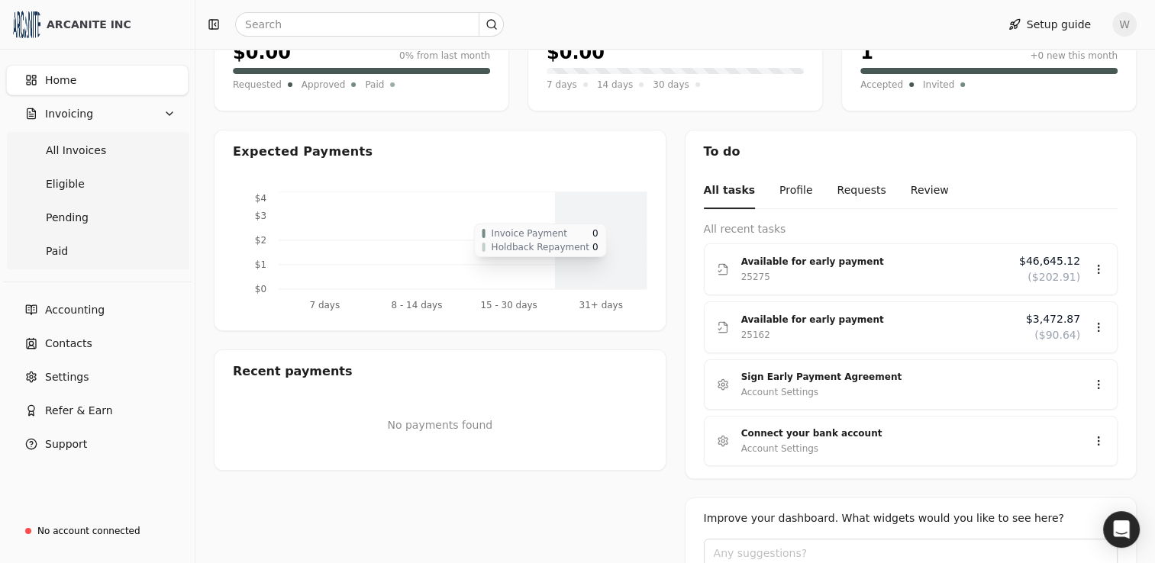
scroll to position [229, 0]
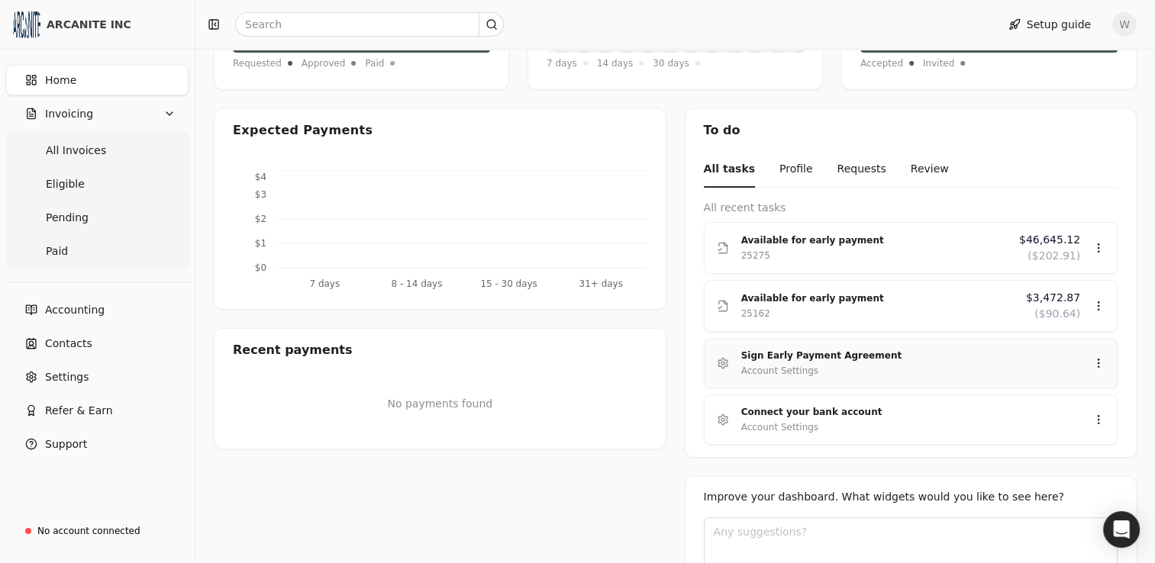
click at [1098, 363] on icon at bounding box center [1098, 363] width 12 height 12
click at [1100, 307] on icon at bounding box center [1098, 306] width 12 height 12
click at [1055, 353] on div "Review" at bounding box center [1069, 349] width 92 height 25
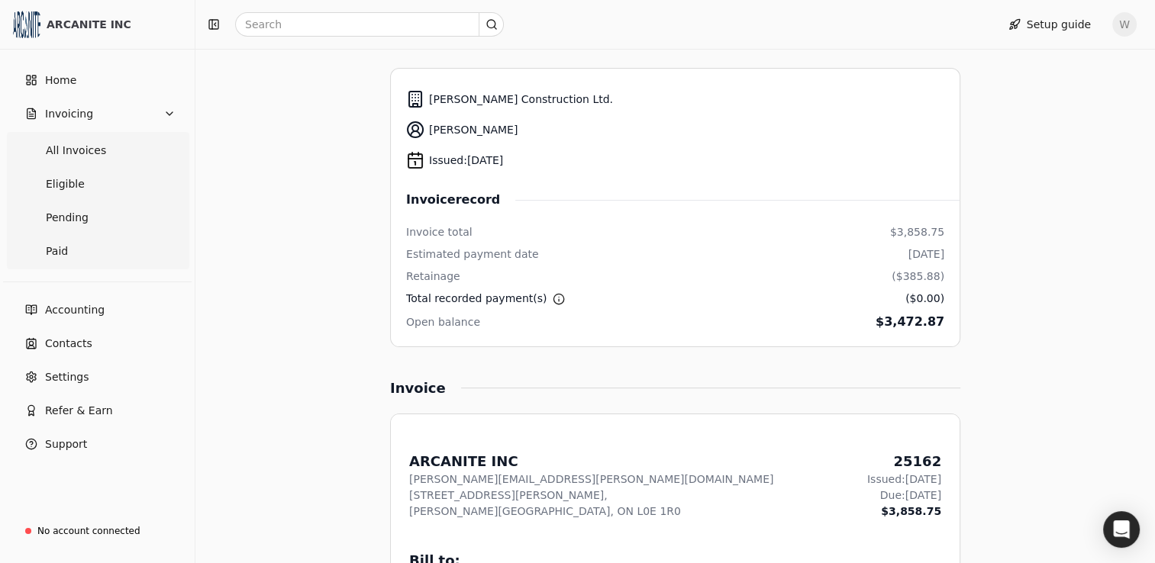
scroll to position [256, 0]
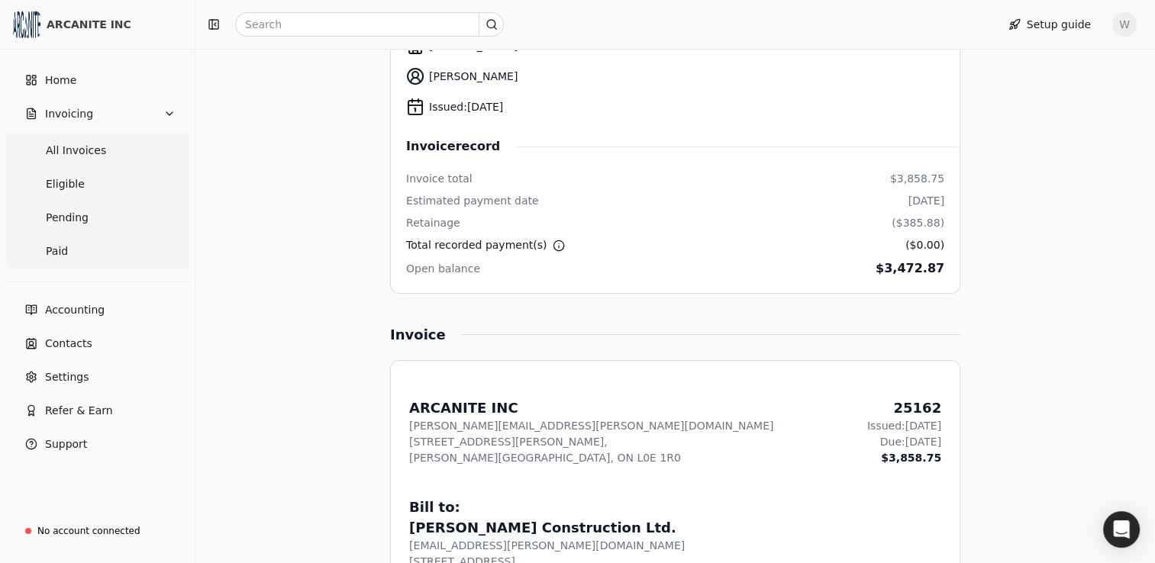
scroll to position [333, 0]
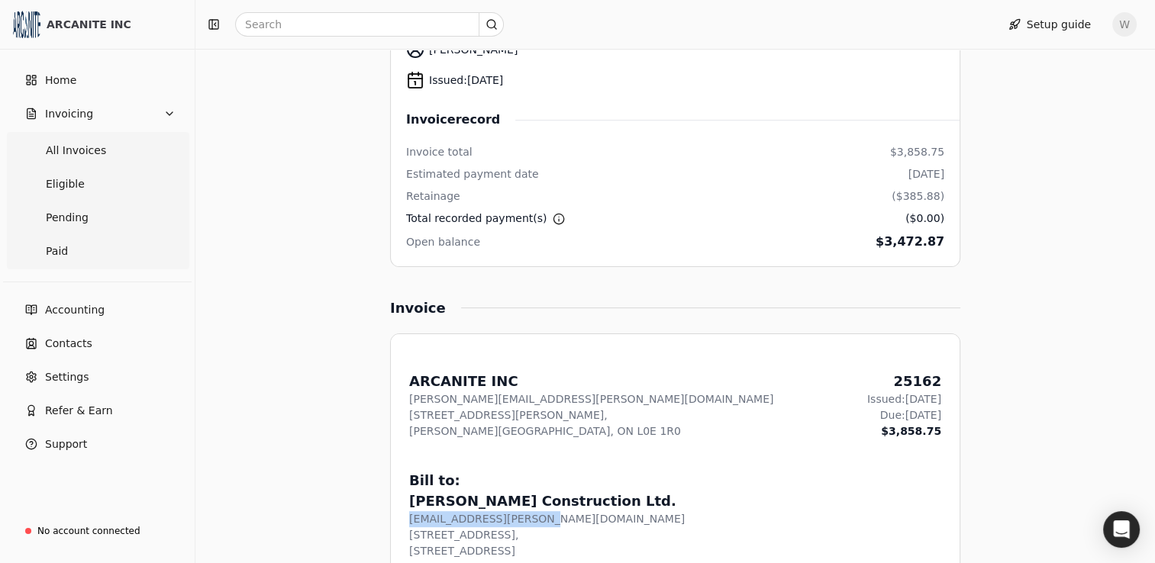
drag, startPoint x: 408, startPoint y: 484, endPoint x: 527, endPoint y: 487, distance: 119.1
click at [527, 511] on div "[EMAIL_ADDRESS][PERSON_NAME][DOMAIN_NAME]" at bounding box center [675, 519] width 532 height 16
drag, startPoint x: 527, startPoint y: 487, endPoint x: 518, endPoint y: 484, distance: 10.4
copy div "[EMAIL_ADDRESS][PERSON_NAME][DOMAIN_NAME]"
